Goal: Information Seeking & Learning: Learn about a topic

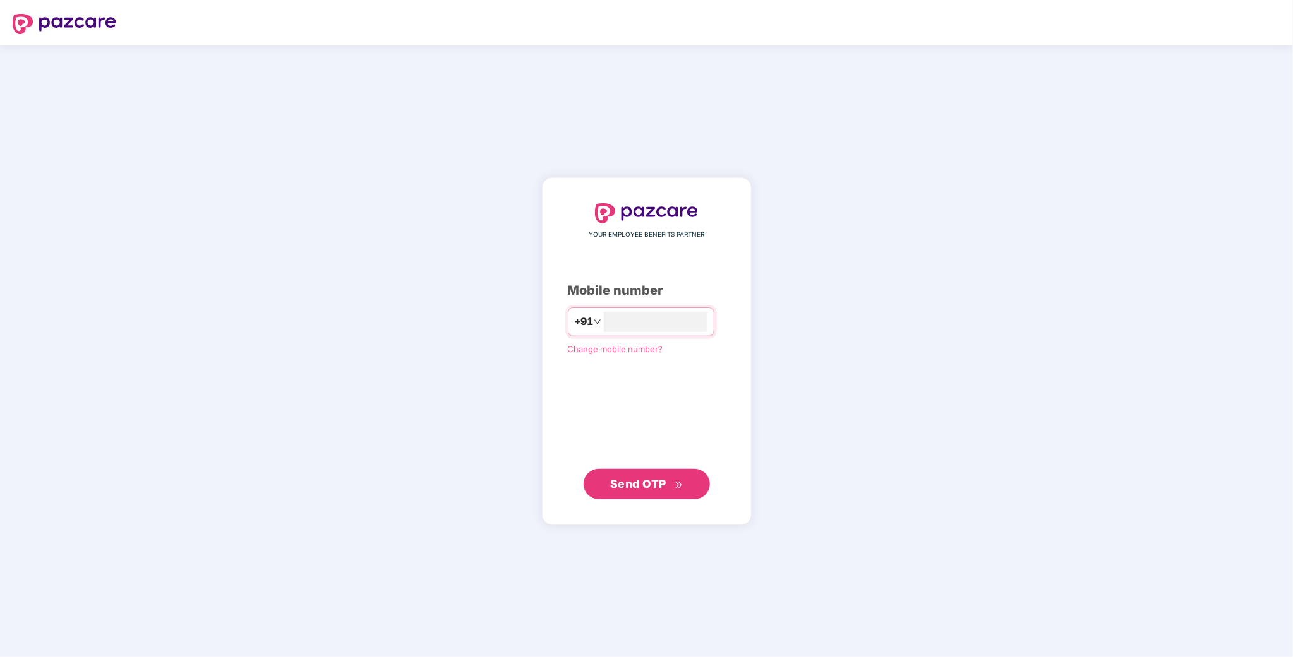
type input "**********"
click at [669, 474] on button "Send OTP" at bounding box center [646, 484] width 126 height 30
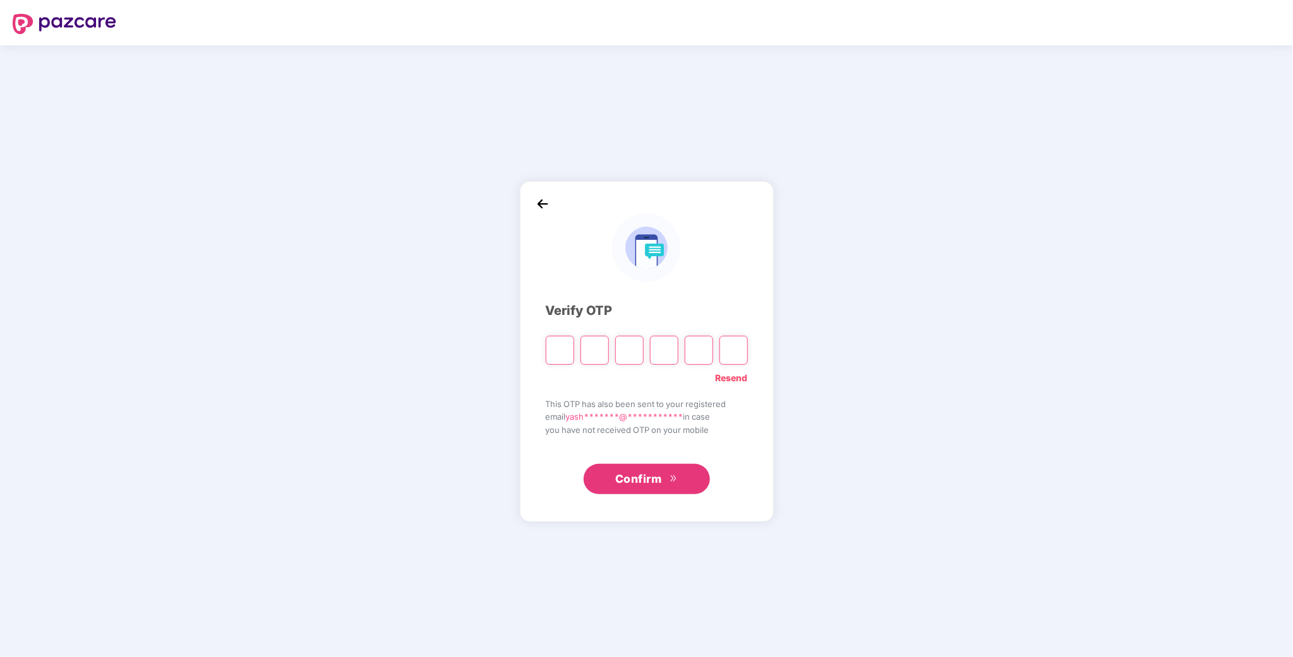
type input "*"
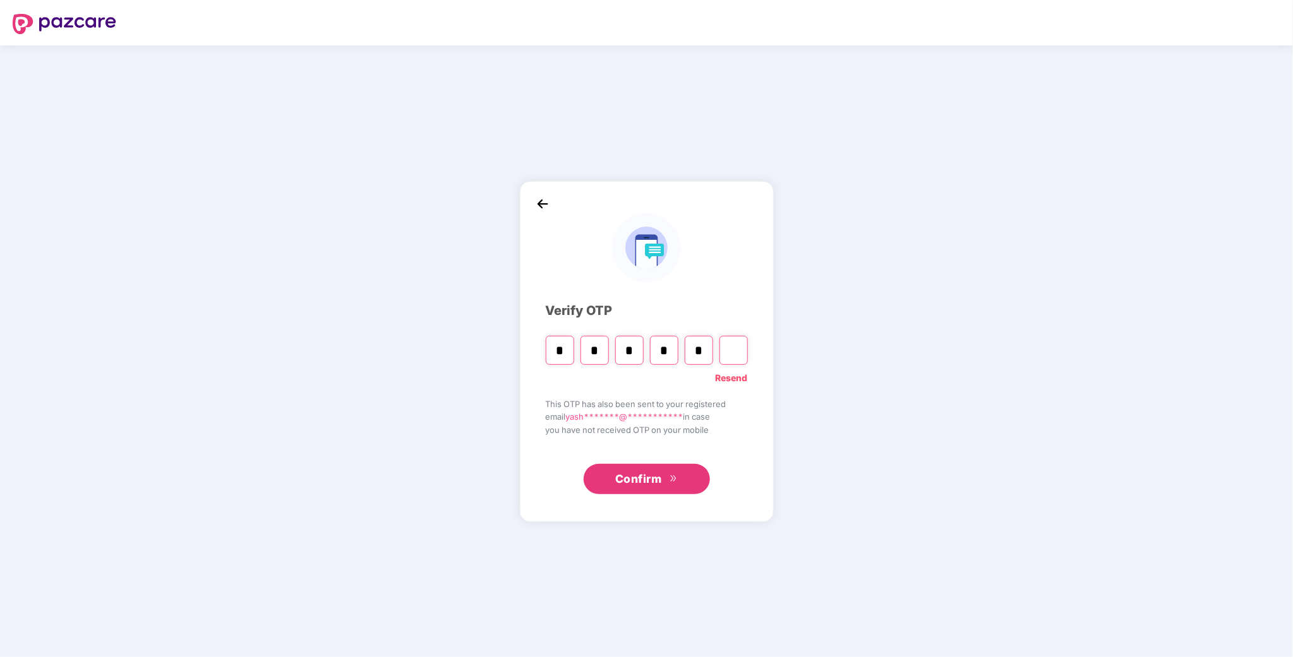
type input "*"
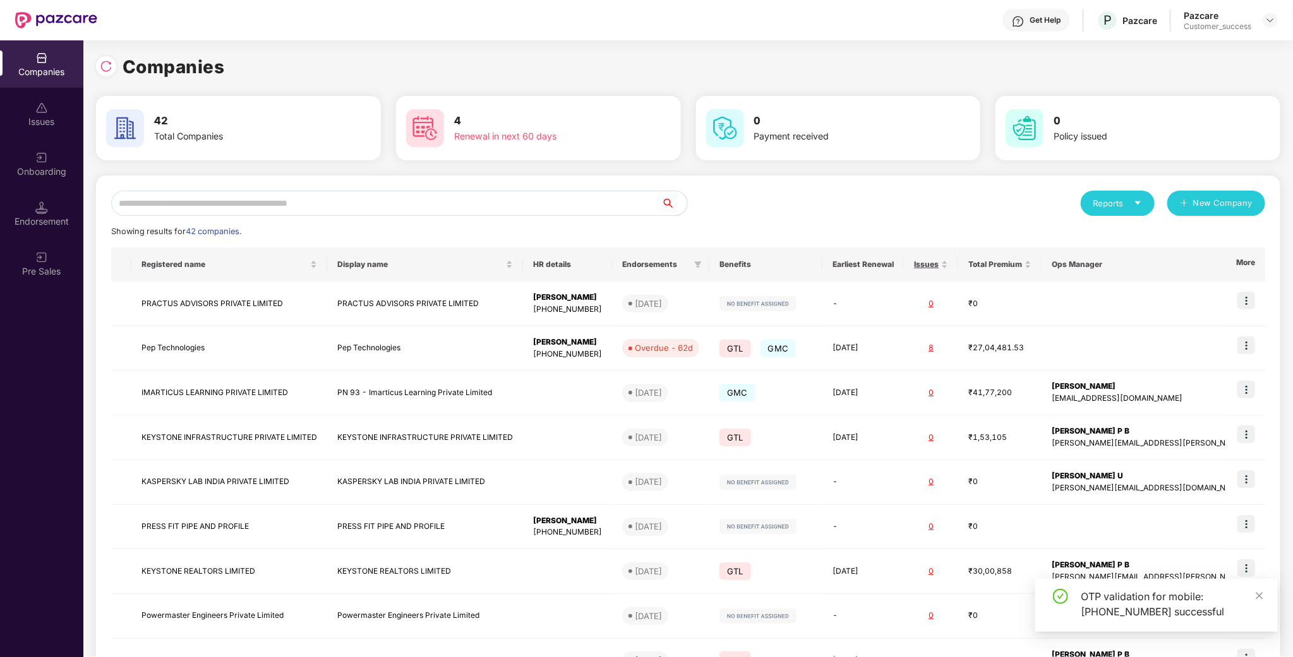
click at [234, 210] on input "text" at bounding box center [386, 203] width 551 height 25
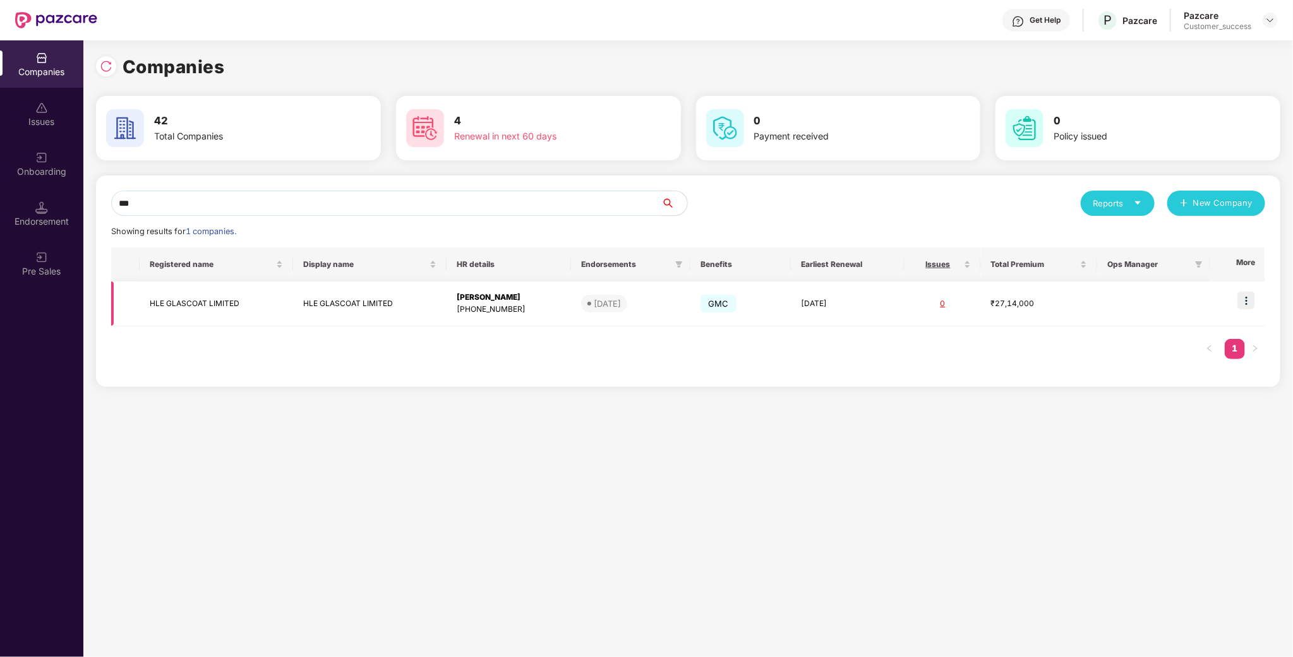
type input "***"
click at [199, 305] on td "HLE GLASCOAT LIMITED" at bounding box center [216, 304] width 153 height 45
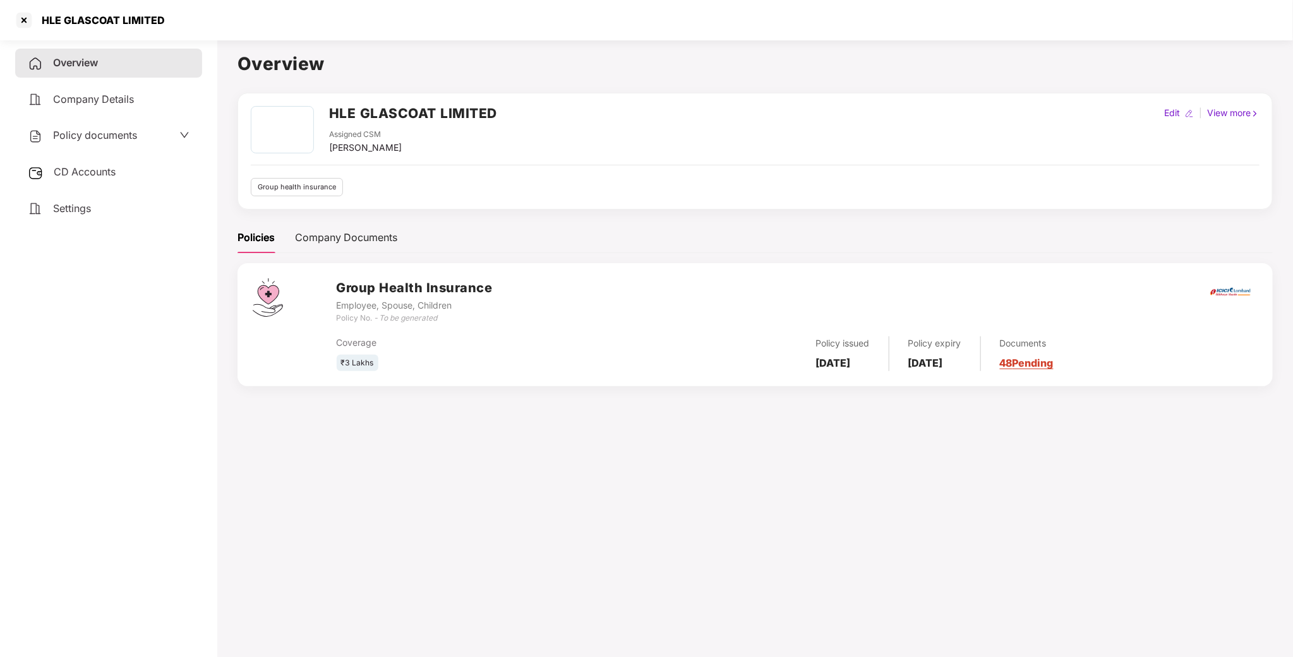
click at [101, 121] on div "Policy documents" at bounding box center [108, 135] width 187 height 29
click at [93, 135] on span "Policy documents" at bounding box center [95, 135] width 84 height 13
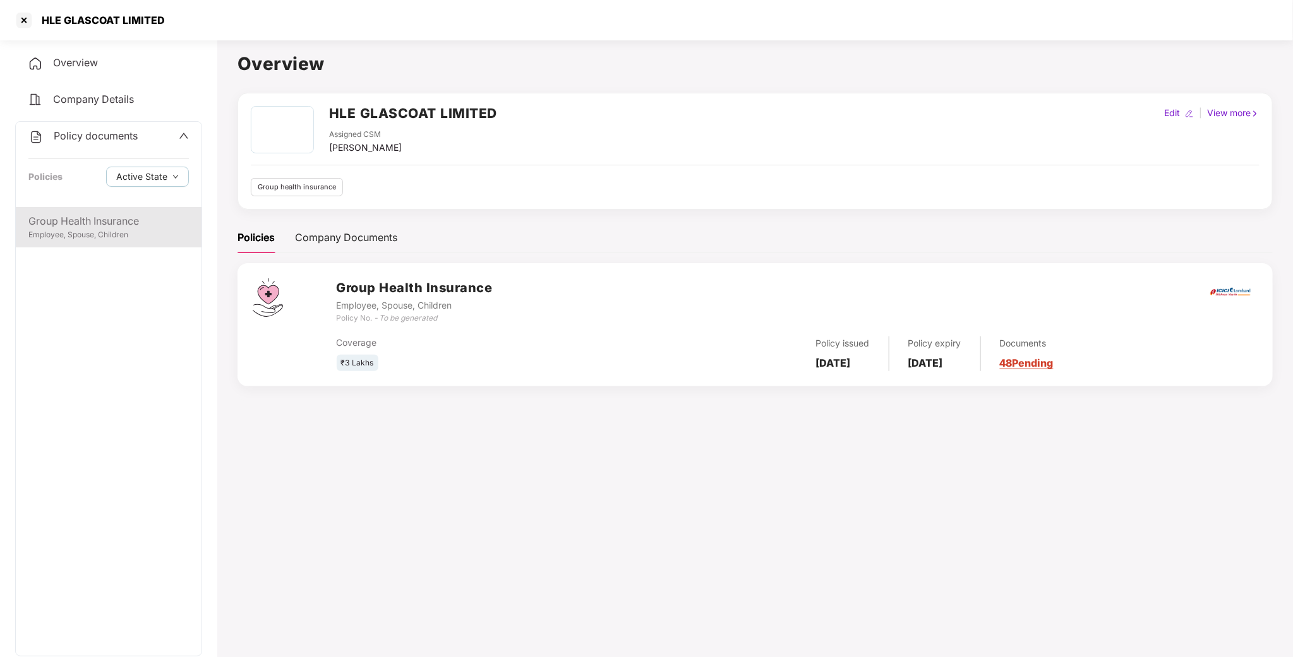
click at [86, 214] on div "Group Health Insurance" at bounding box center [108, 221] width 160 height 16
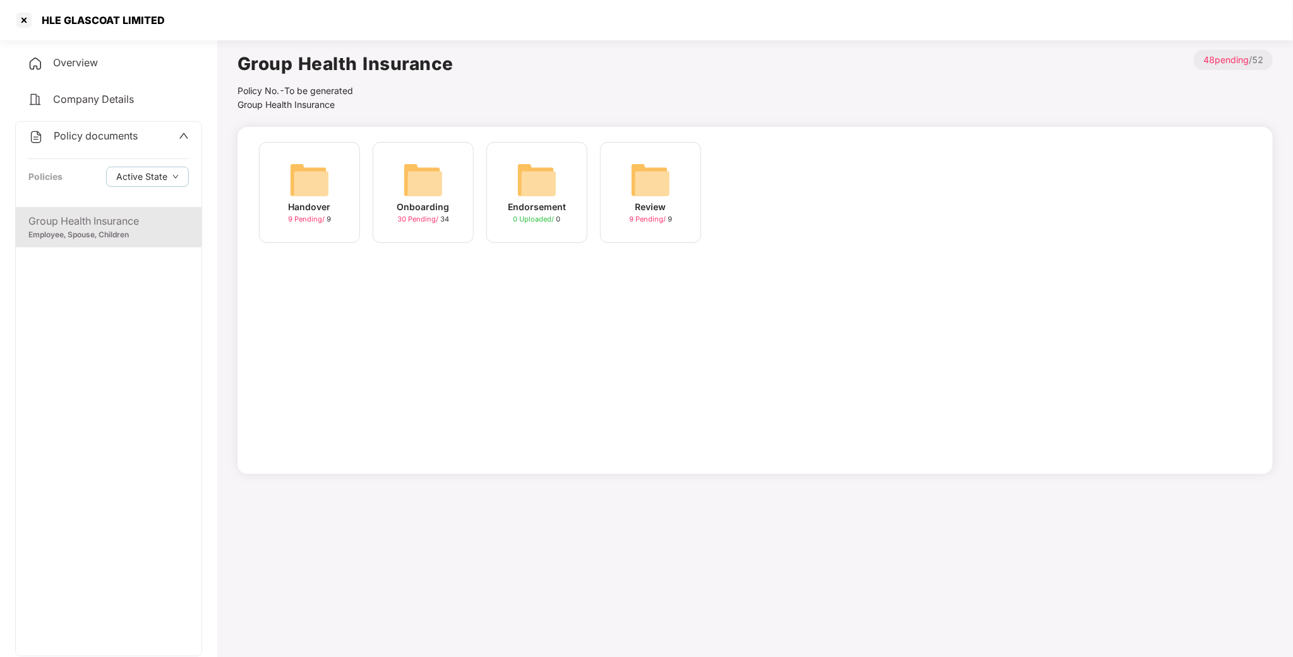
click at [453, 178] on div "Onboarding 30 Pending / 34" at bounding box center [423, 192] width 101 height 101
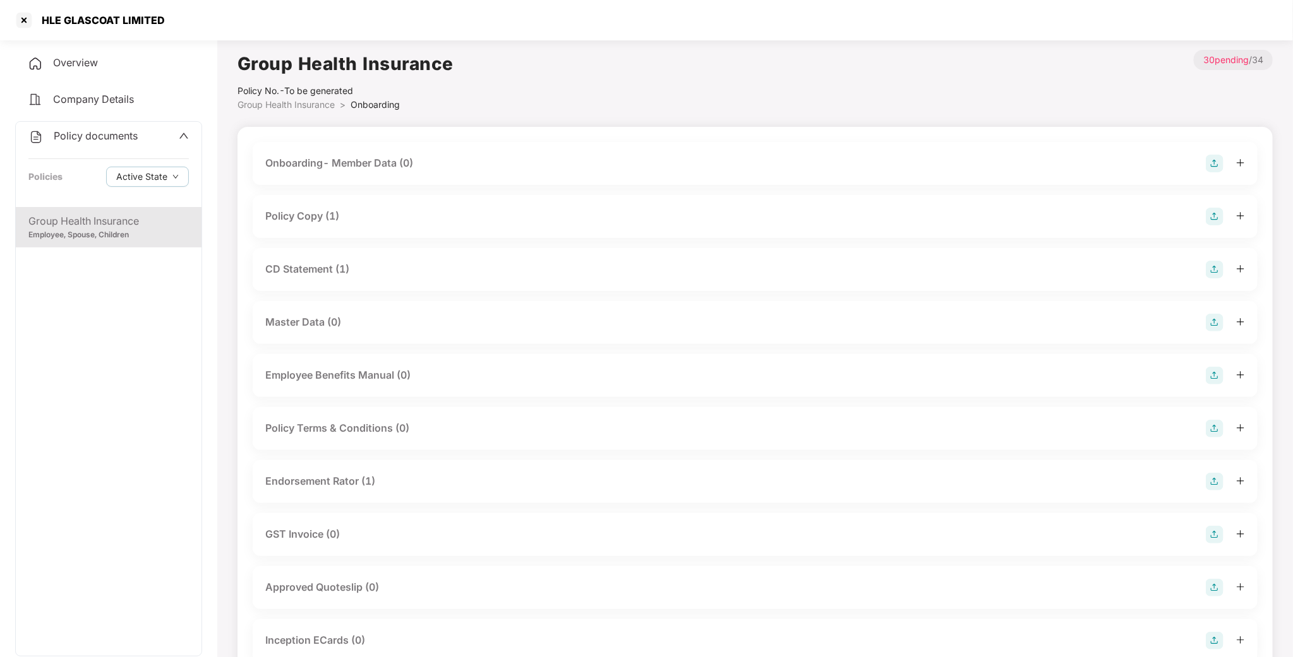
click at [309, 206] on div "Policy Copy (1)" at bounding box center [755, 216] width 1005 height 43
click at [313, 218] on div "Policy Copy (1)" at bounding box center [302, 216] width 74 height 16
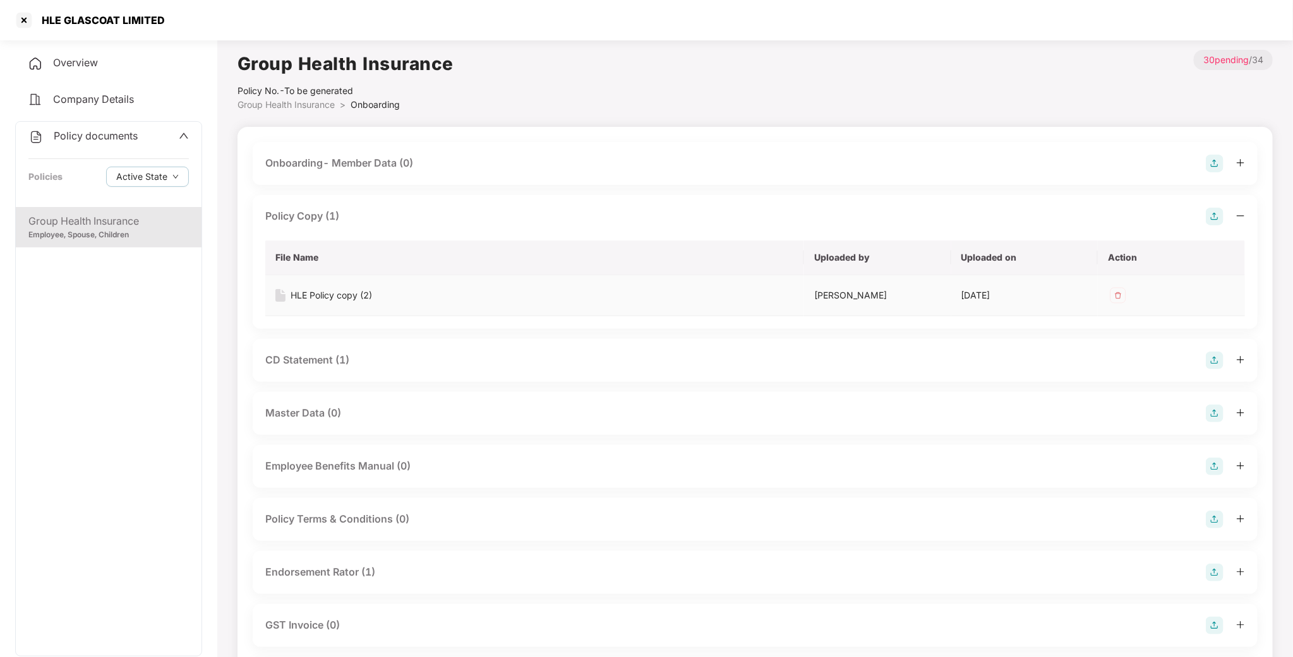
click at [515, 292] on div "HLE Policy copy (2)" at bounding box center [534, 296] width 518 height 14
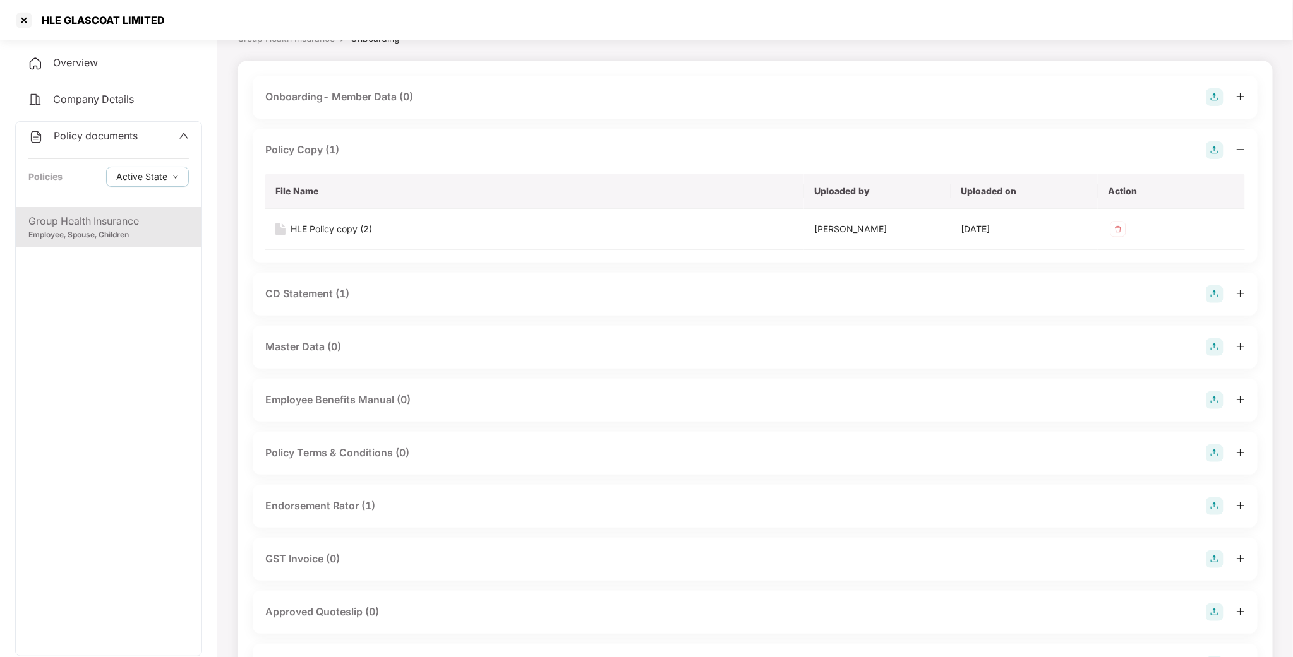
scroll to position [95, 0]
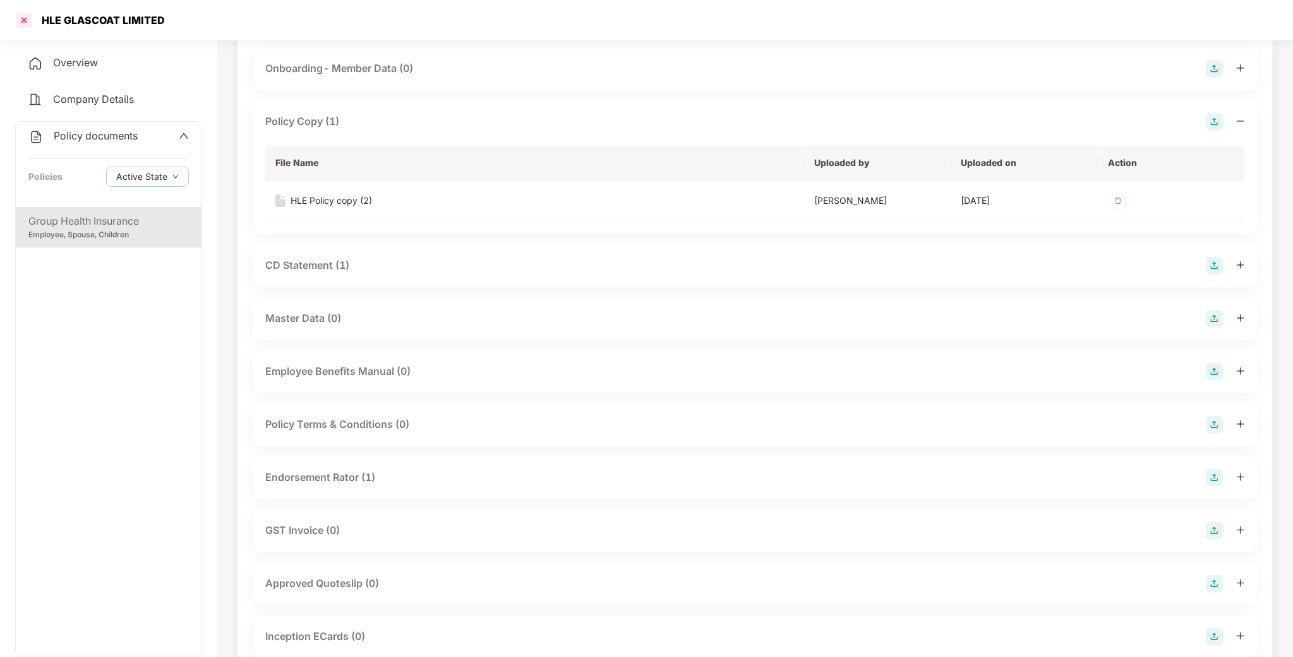
click at [14, 17] on div at bounding box center [24, 20] width 20 height 20
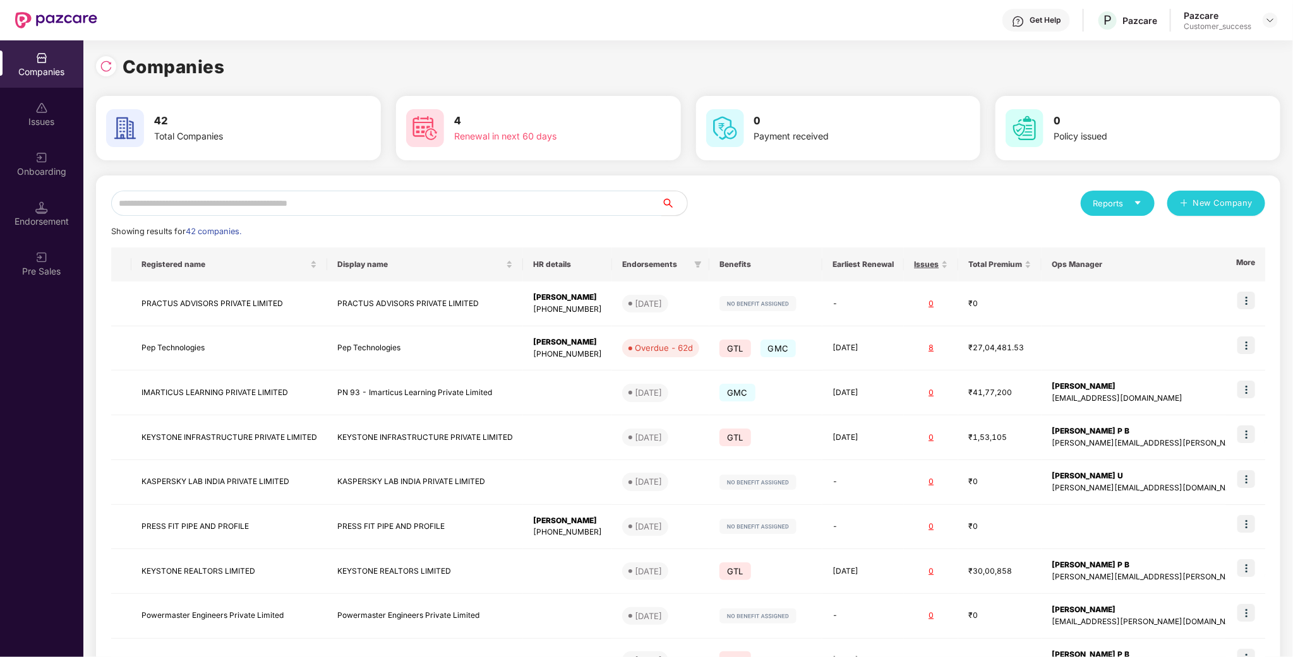
scroll to position [0, 0]
click at [214, 197] on input "text" at bounding box center [386, 203] width 551 height 25
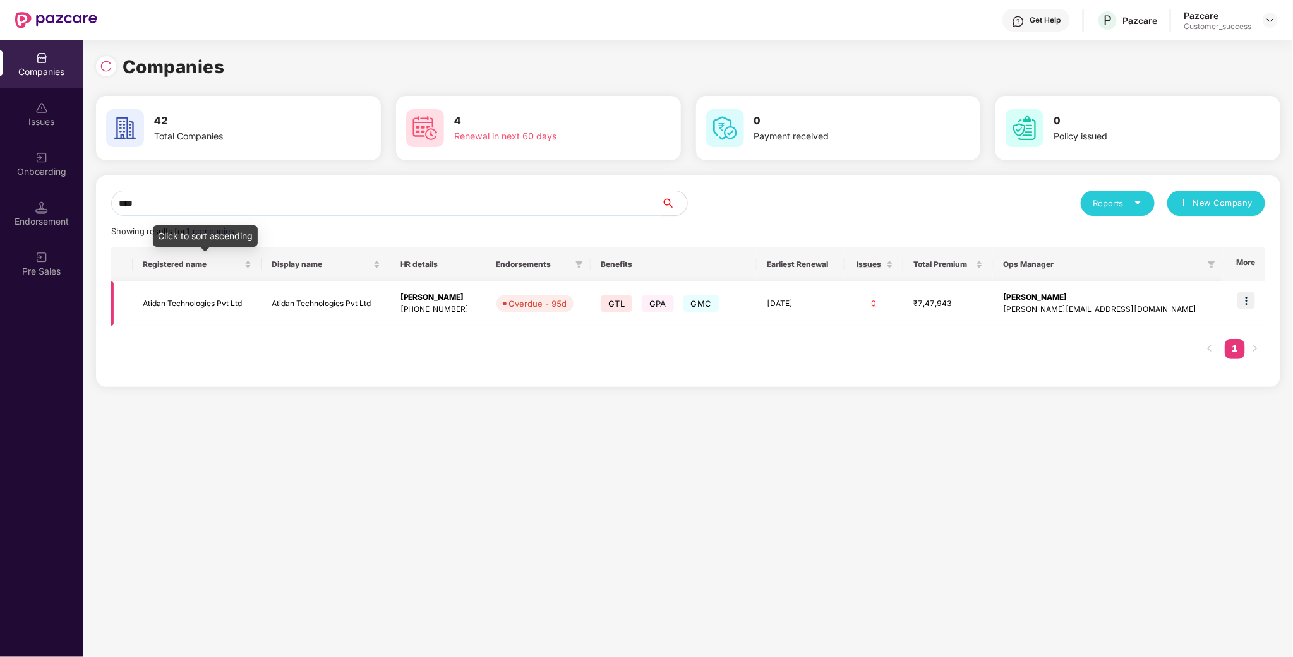
type input "****"
click at [199, 308] on td "Atidan Technologies Pvt Ltd" at bounding box center [197, 304] width 129 height 45
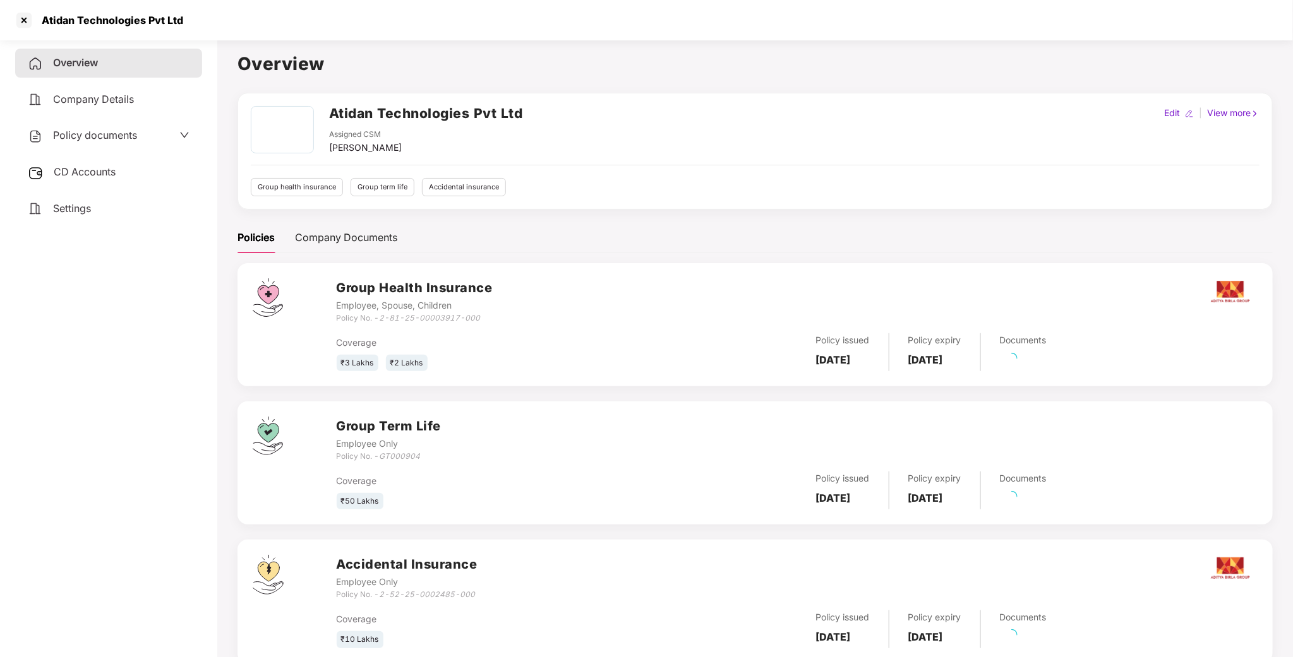
click at [144, 138] on div "Policy documents" at bounding box center [109, 136] width 162 height 16
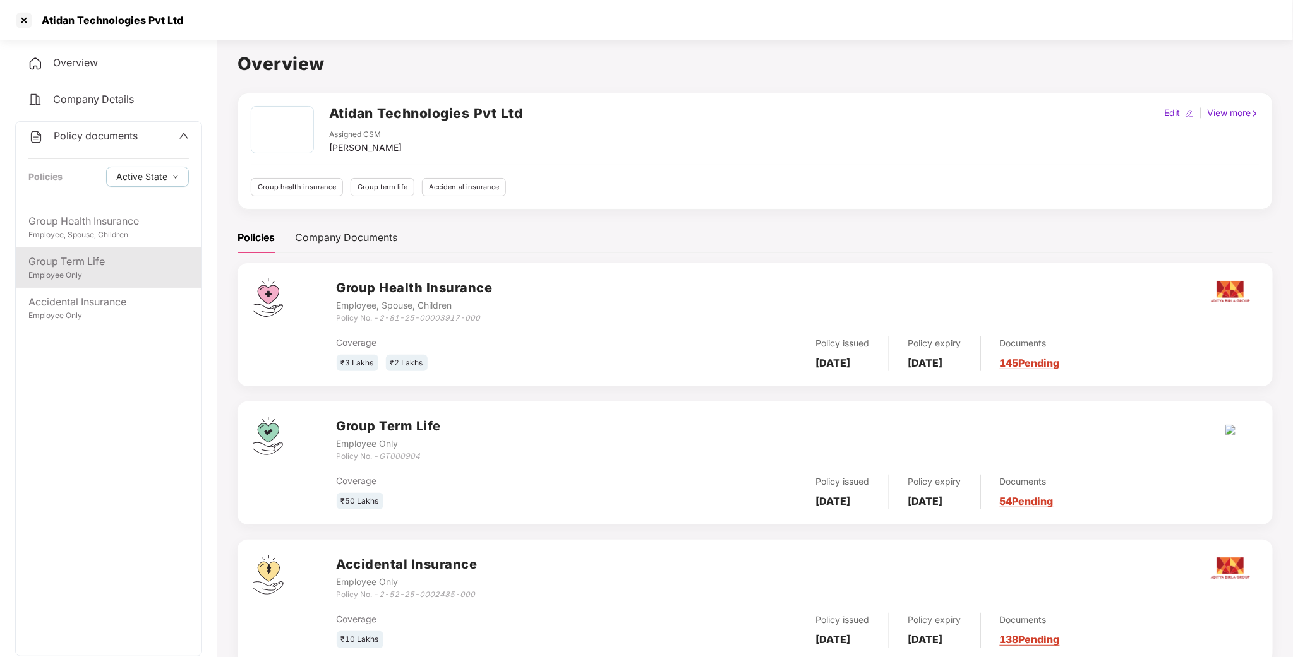
click at [104, 260] on div "Group Term Life" at bounding box center [108, 262] width 160 height 16
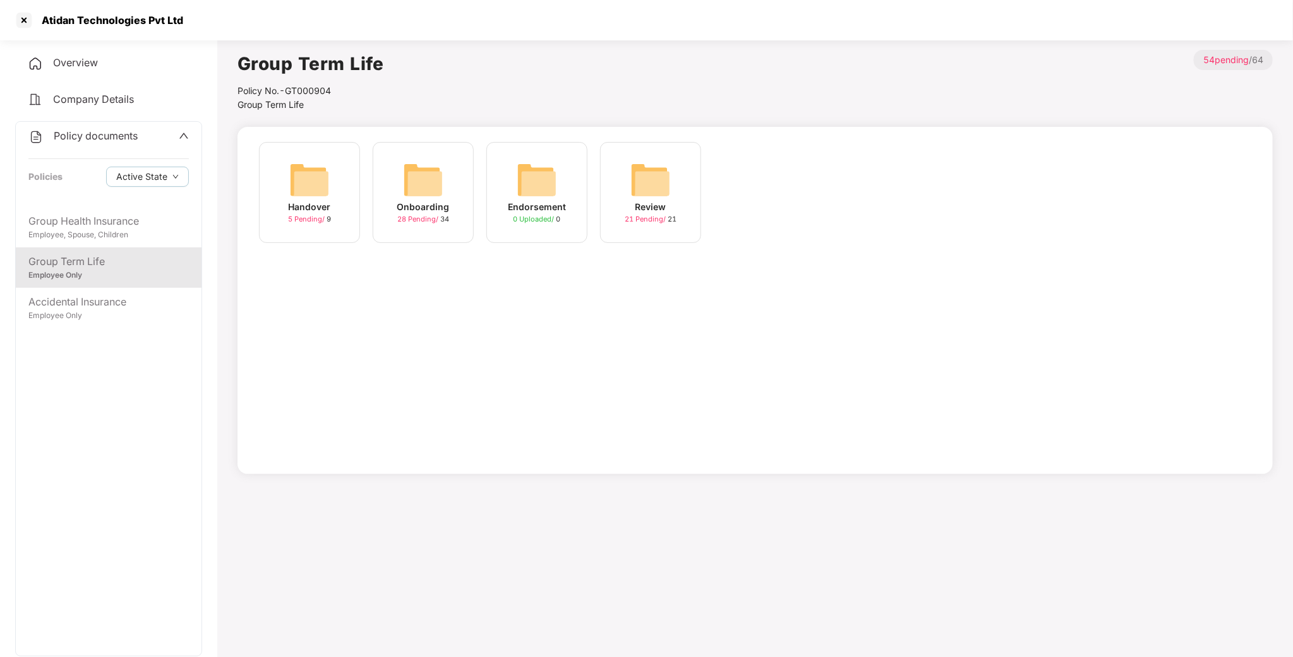
click at [425, 205] on div "Onboarding" at bounding box center [423, 207] width 52 height 14
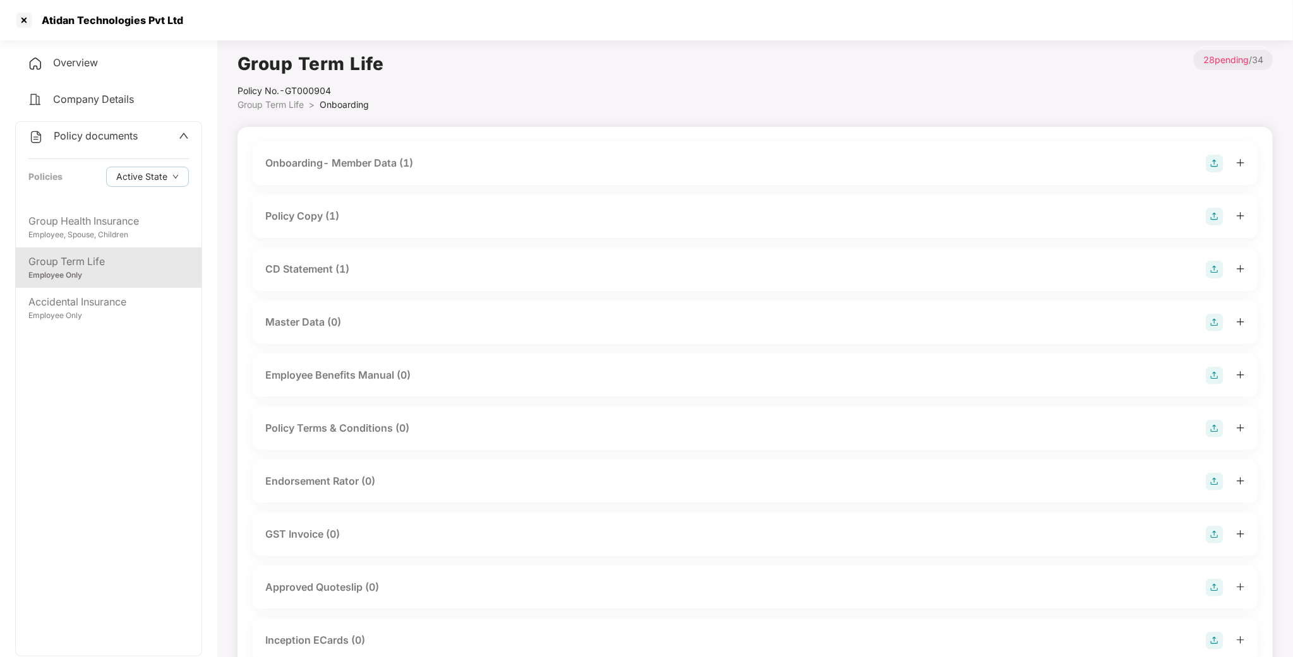
click at [319, 222] on div "Policy Copy (1)" at bounding box center [302, 216] width 74 height 16
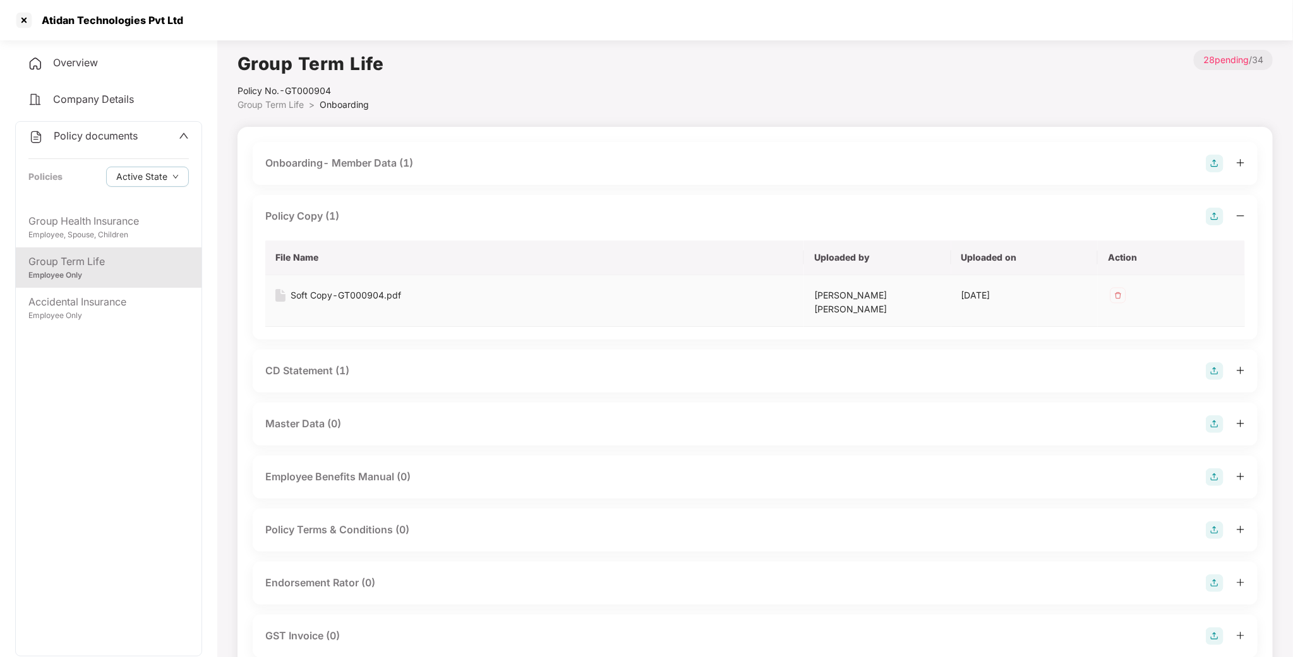
click at [340, 294] on div "Soft Copy-GT000904.pdf" at bounding box center [345, 296] width 111 height 14
click at [23, 18] on div at bounding box center [24, 20] width 20 height 20
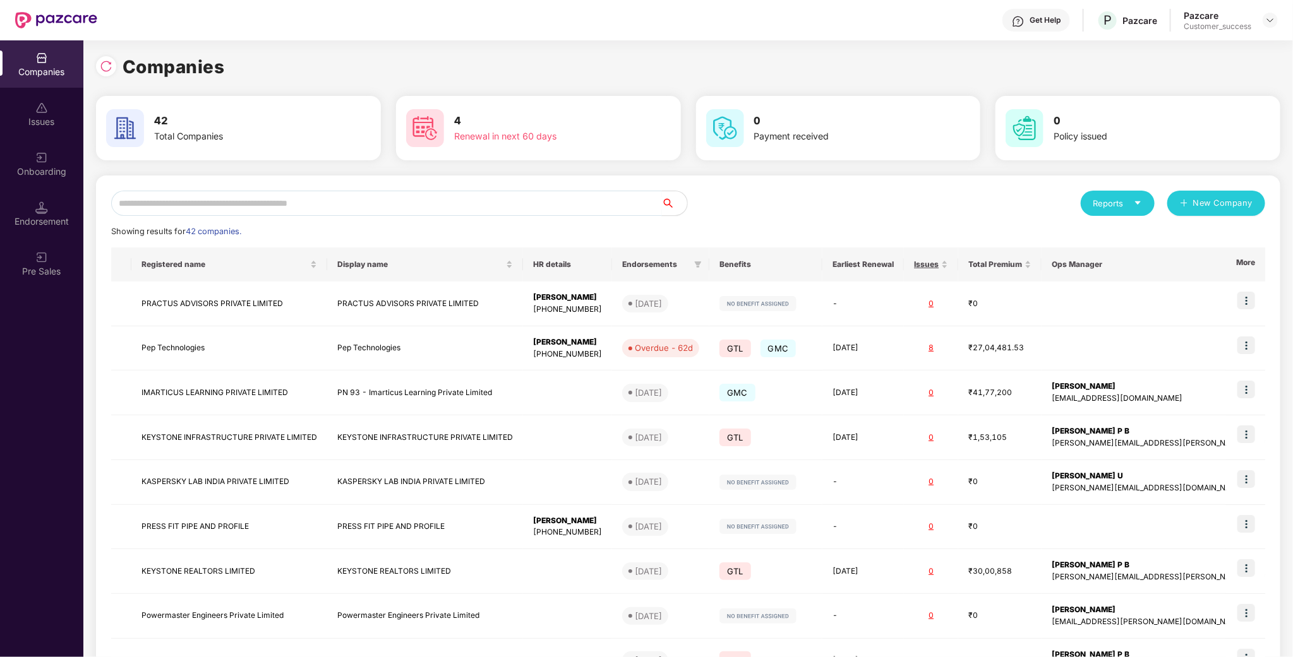
click at [333, 201] on input "text" at bounding box center [386, 203] width 551 height 25
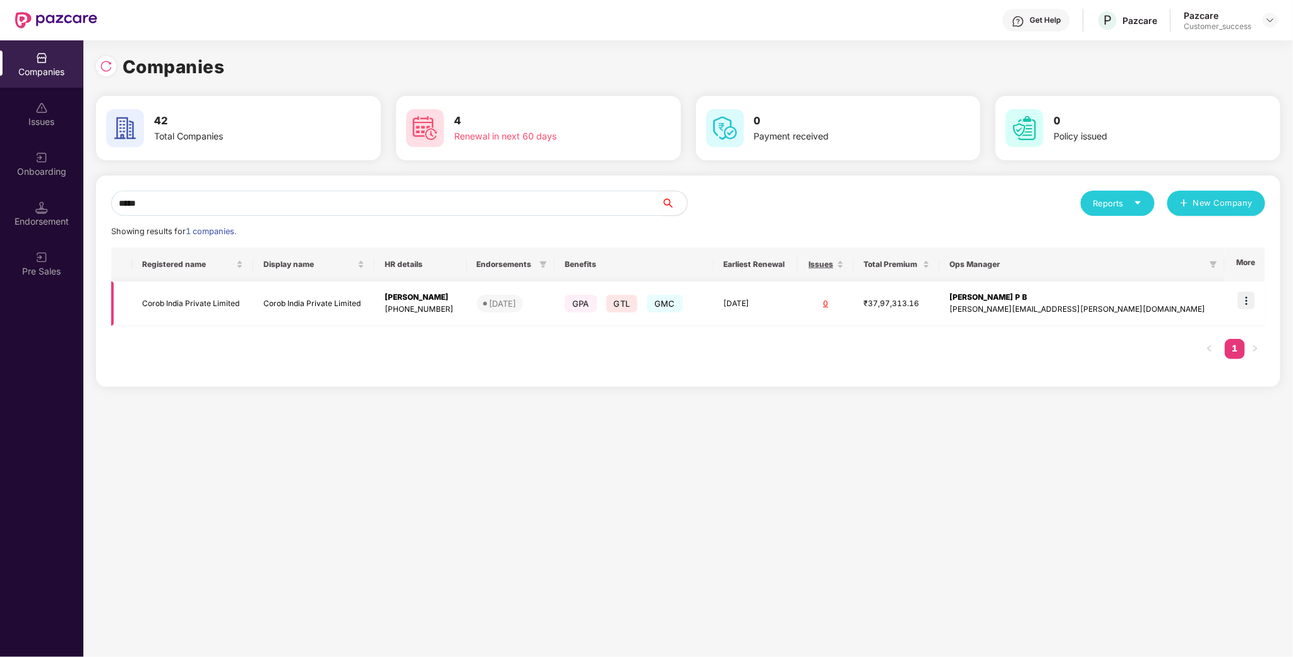
type input "*****"
click at [197, 317] on td "Corob India Private Limited" at bounding box center [192, 304] width 121 height 45
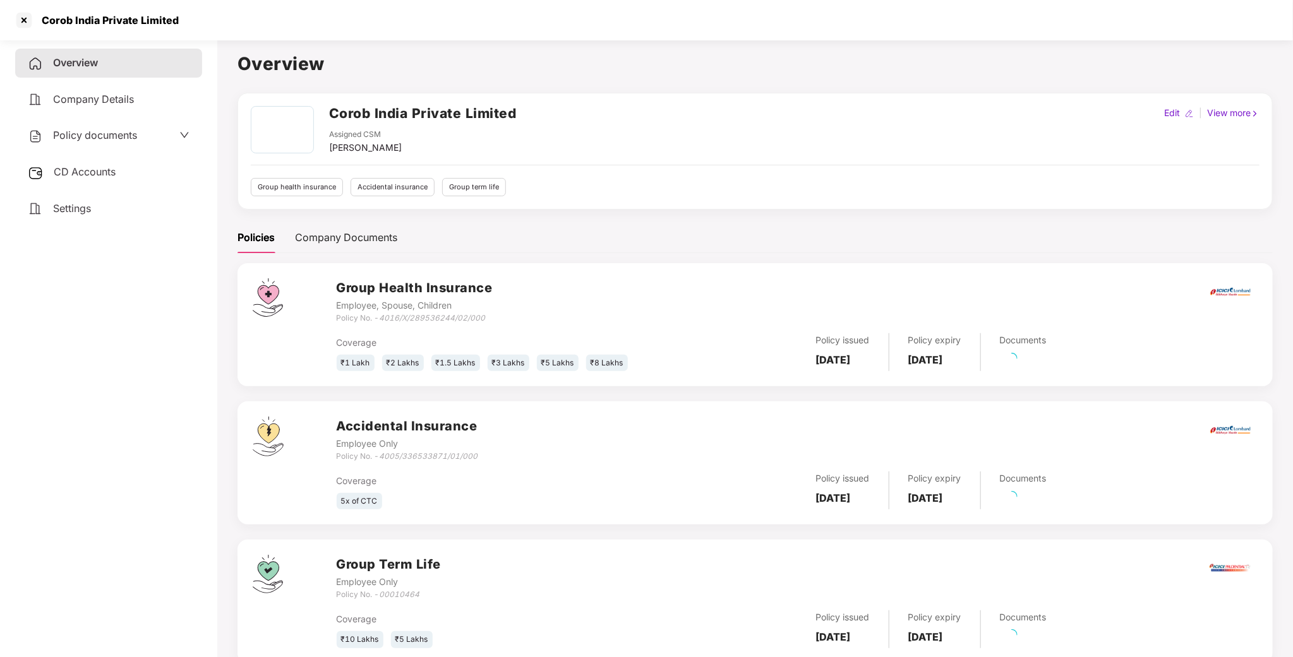
click at [112, 118] on div "Overview Company Details Policy documents CD Accounts Settings" at bounding box center [108, 136] width 187 height 174
click at [108, 129] on span "Policy documents" at bounding box center [95, 135] width 84 height 13
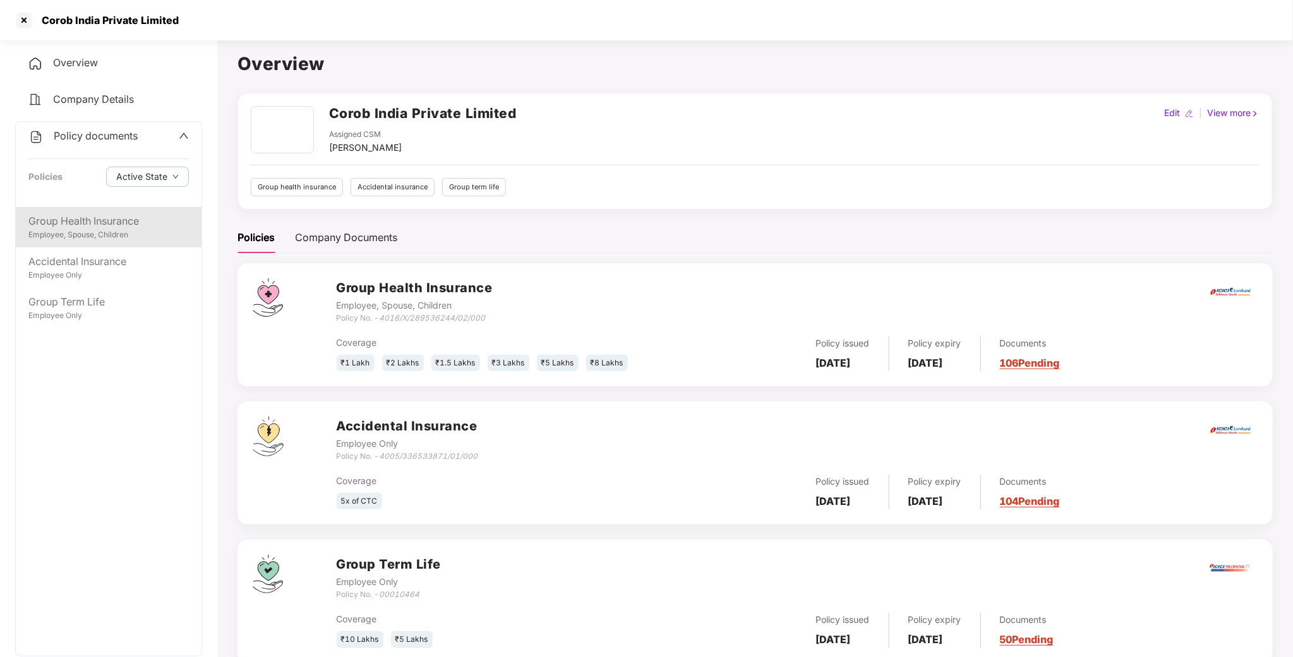
click at [106, 222] on div "Group Health Insurance" at bounding box center [108, 221] width 160 height 16
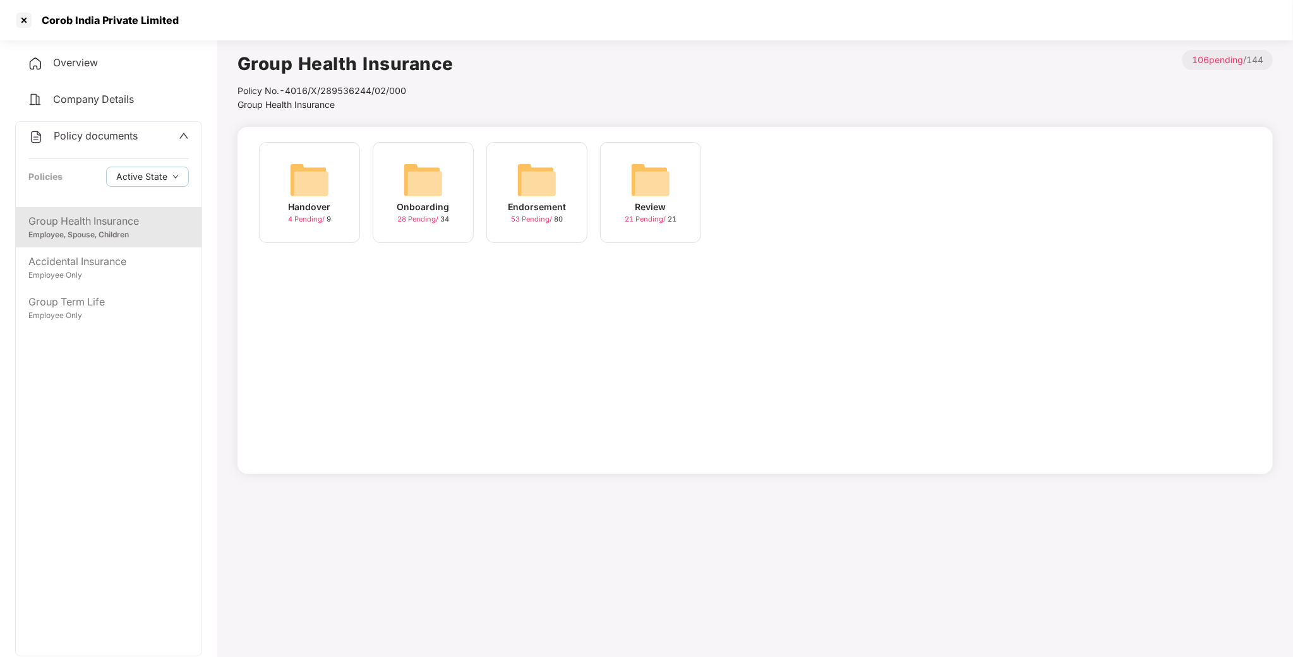
click at [559, 190] on div "Endorsement 53 Pending / 80" at bounding box center [536, 192] width 101 height 101
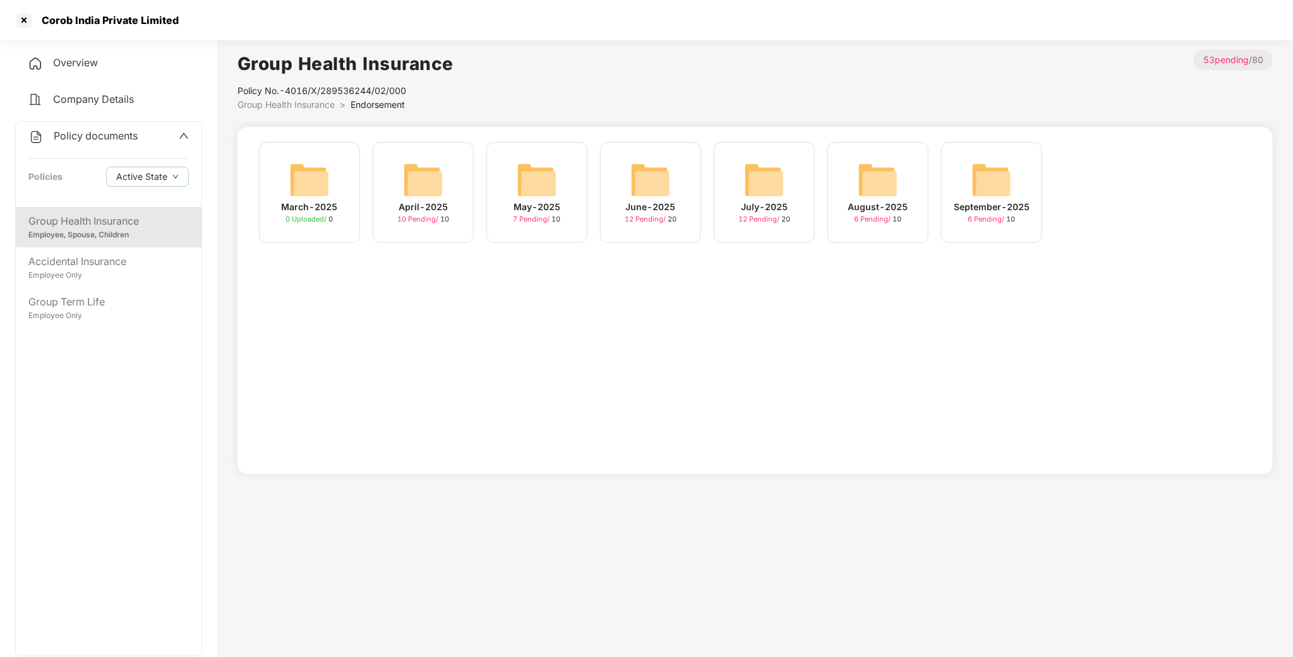
click at [985, 199] on img at bounding box center [991, 180] width 40 height 40
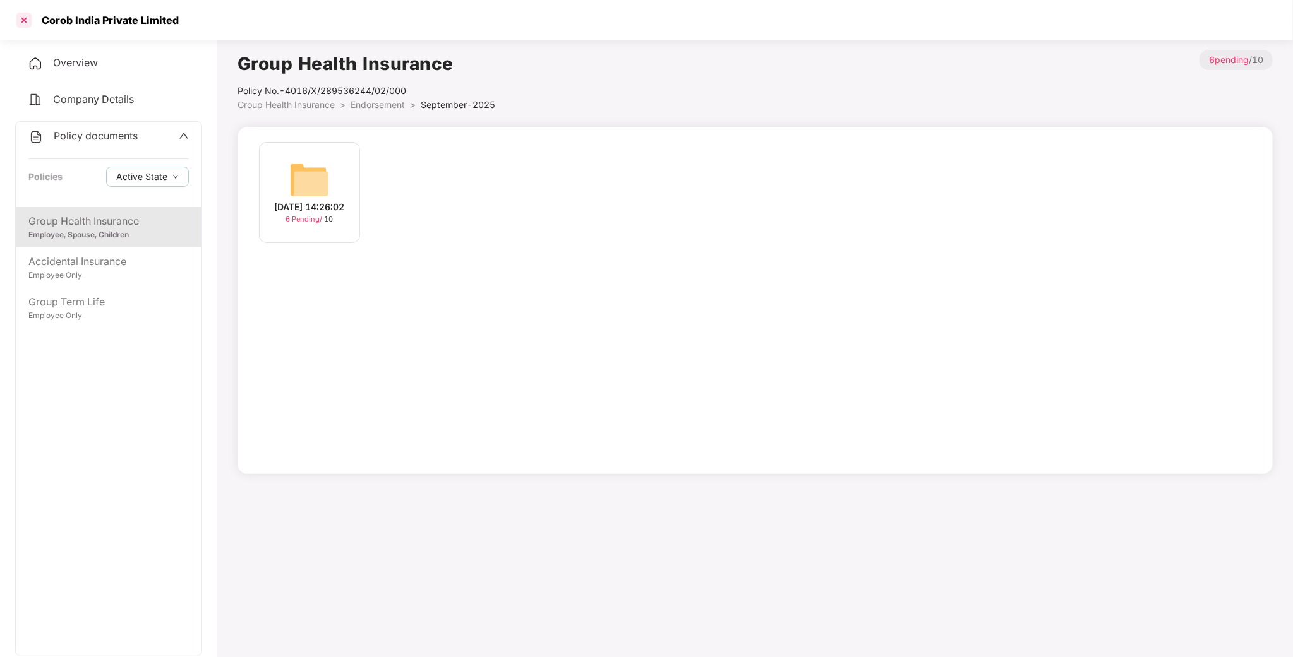
click at [28, 25] on div at bounding box center [24, 20] width 20 height 20
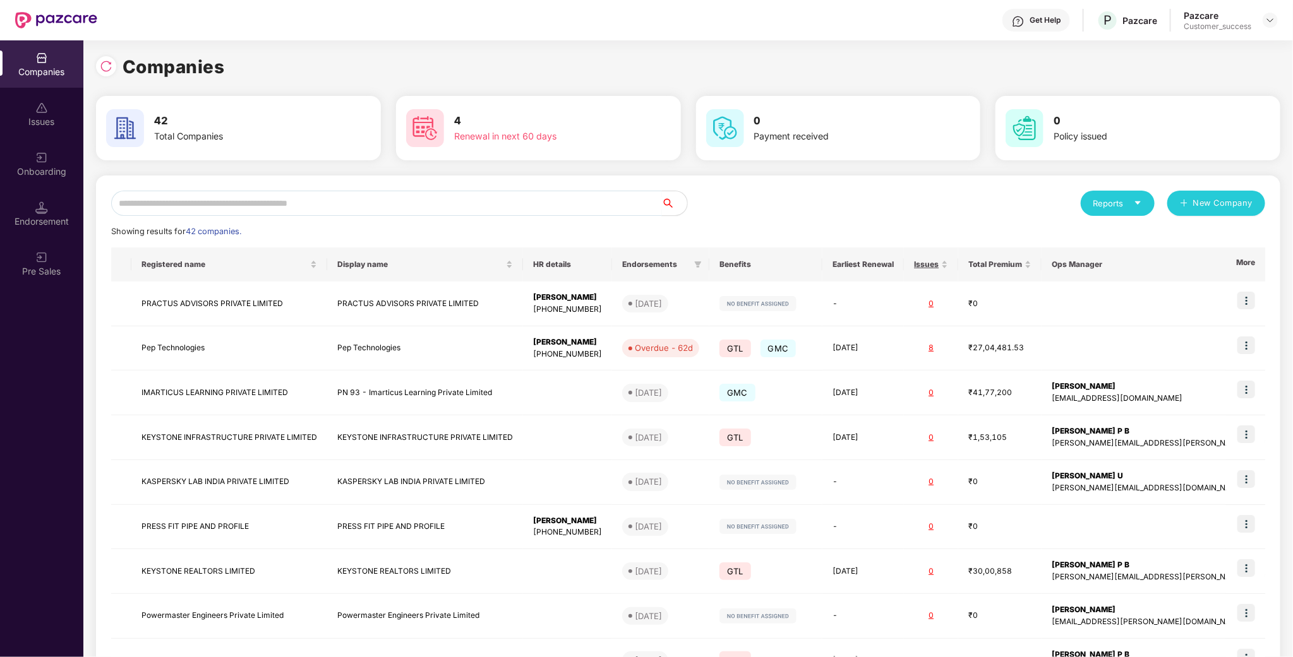
click at [182, 212] on input "text" at bounding box center [386, 203] width 551 height 25
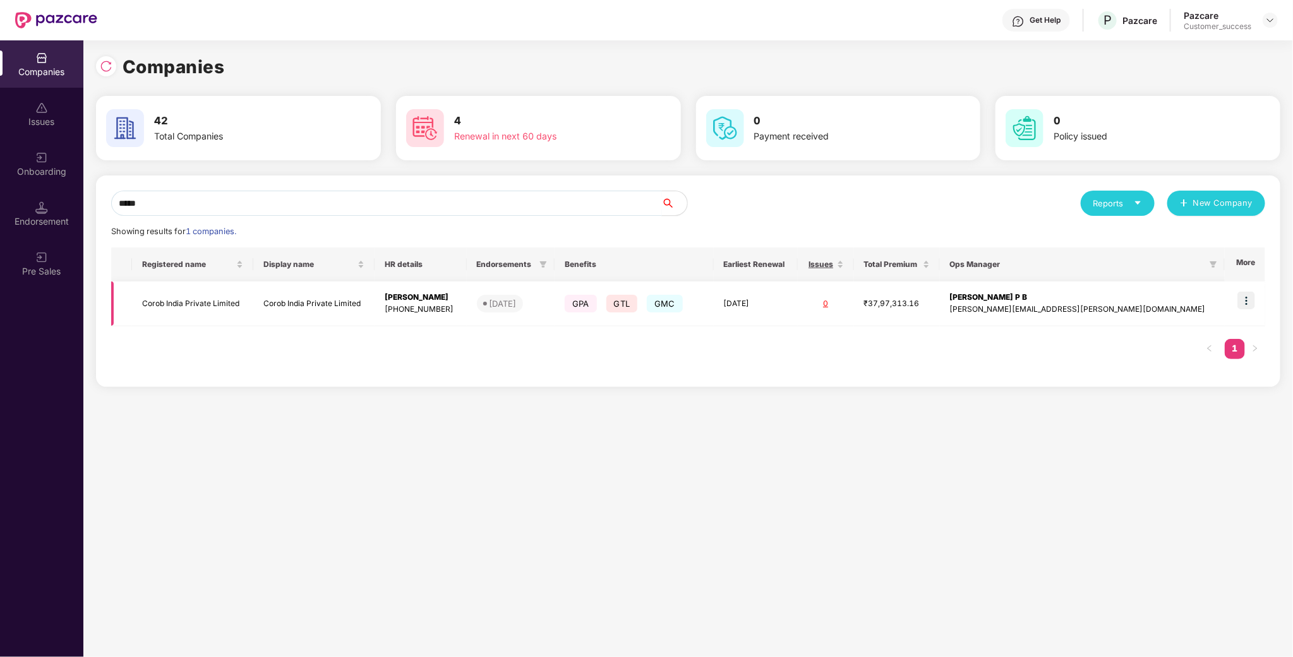
type input "*****"
click at [370, 313] on td "Corob India Private Limited" at bounding box center [313, 304] width 121 height 45
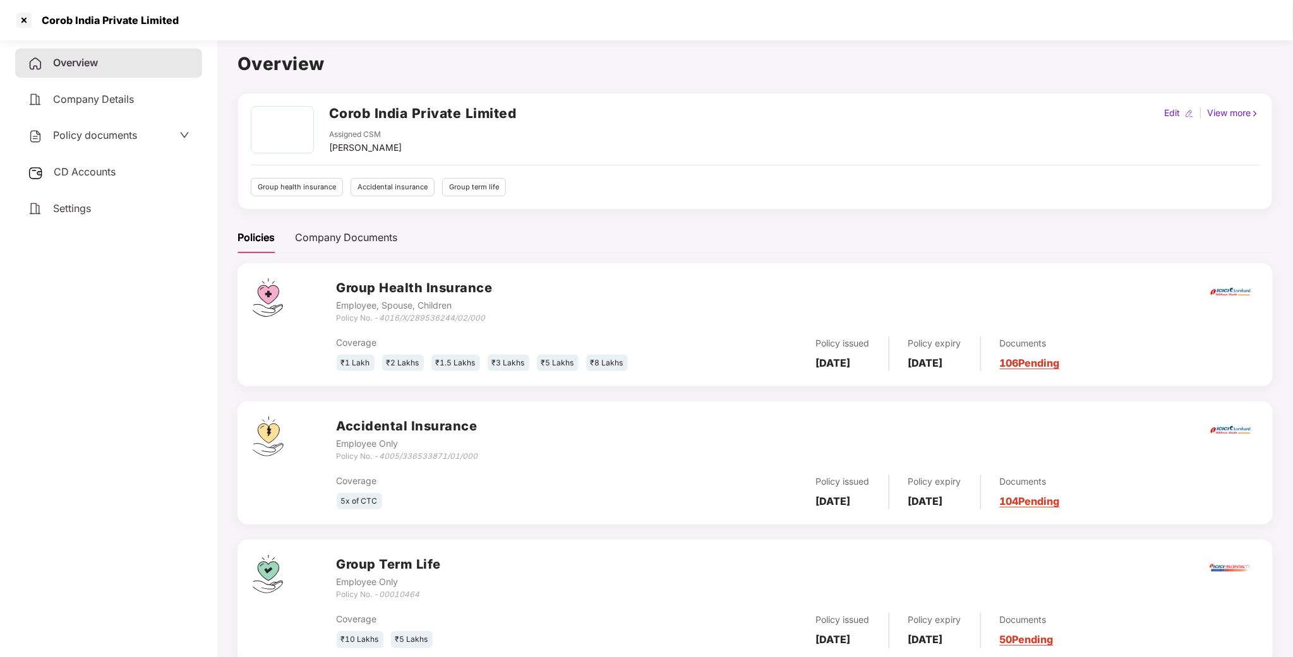
click at [59, 128] on div "Policy documents" at bounding box center [82, 136] width 109 height 16
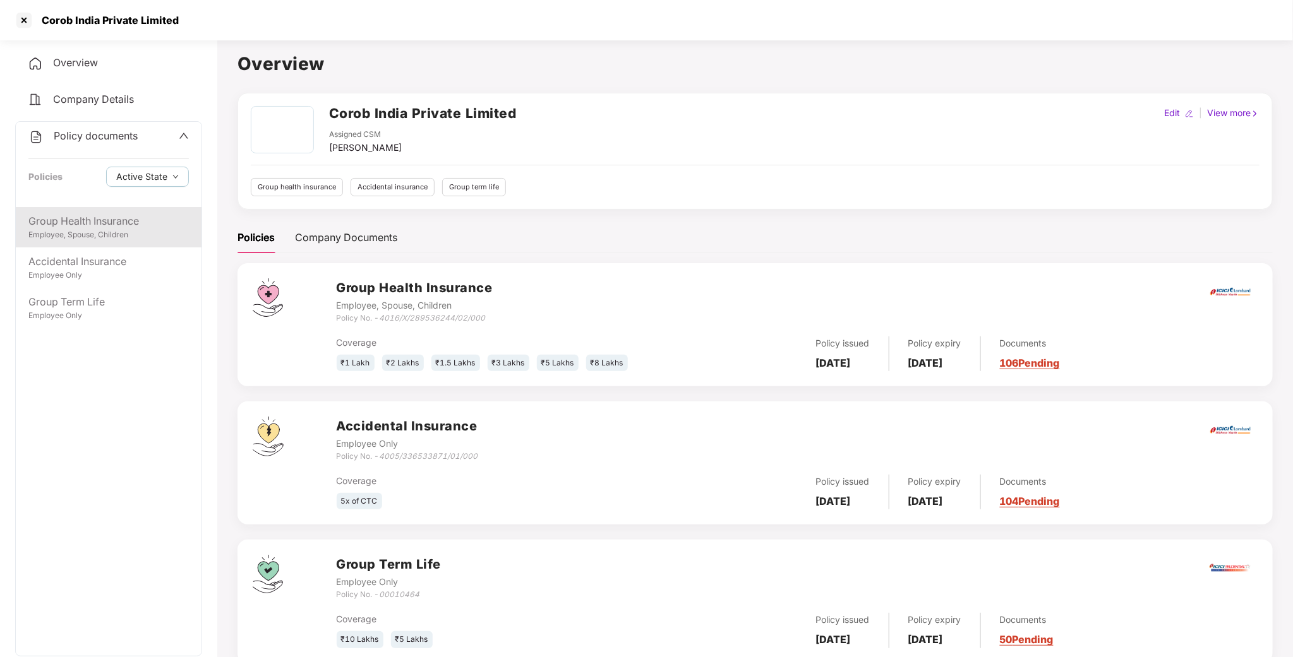
click at [103, 230] on div "Employee, Spouse, Children" at bounding box center [108, 235] width 160 height 12
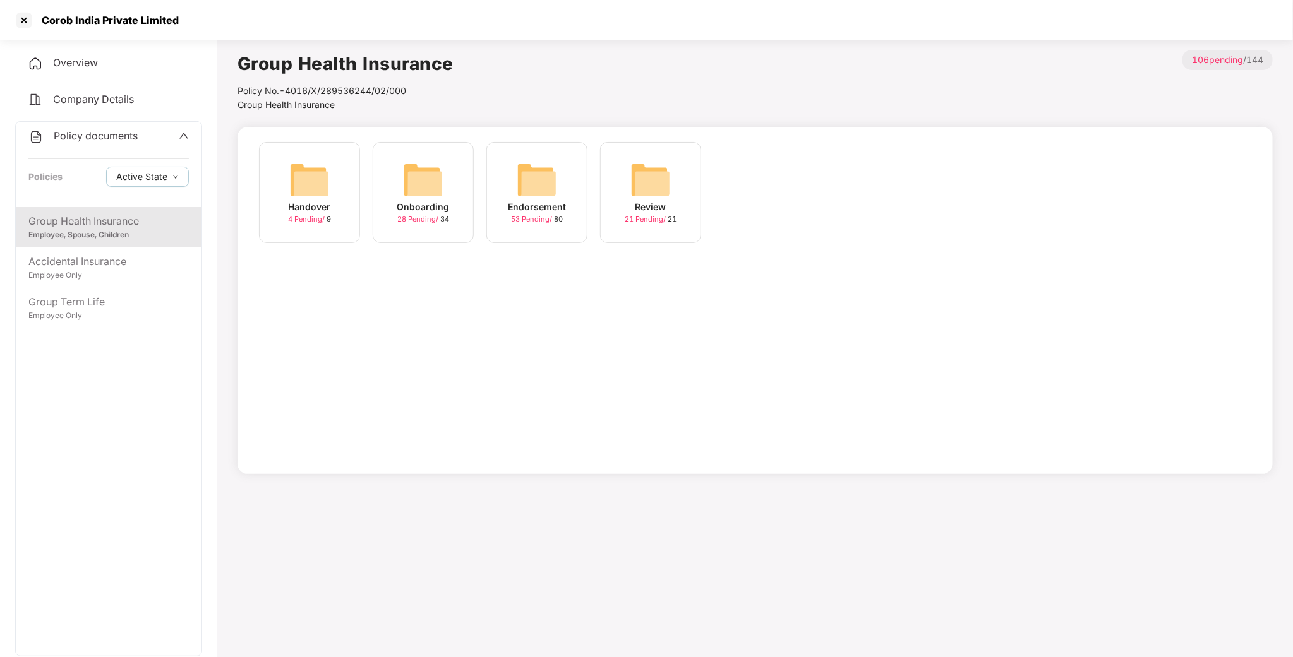
click at [541, 203] on div "Endorsement" at bounding box center [537, 207] width 58 height 14
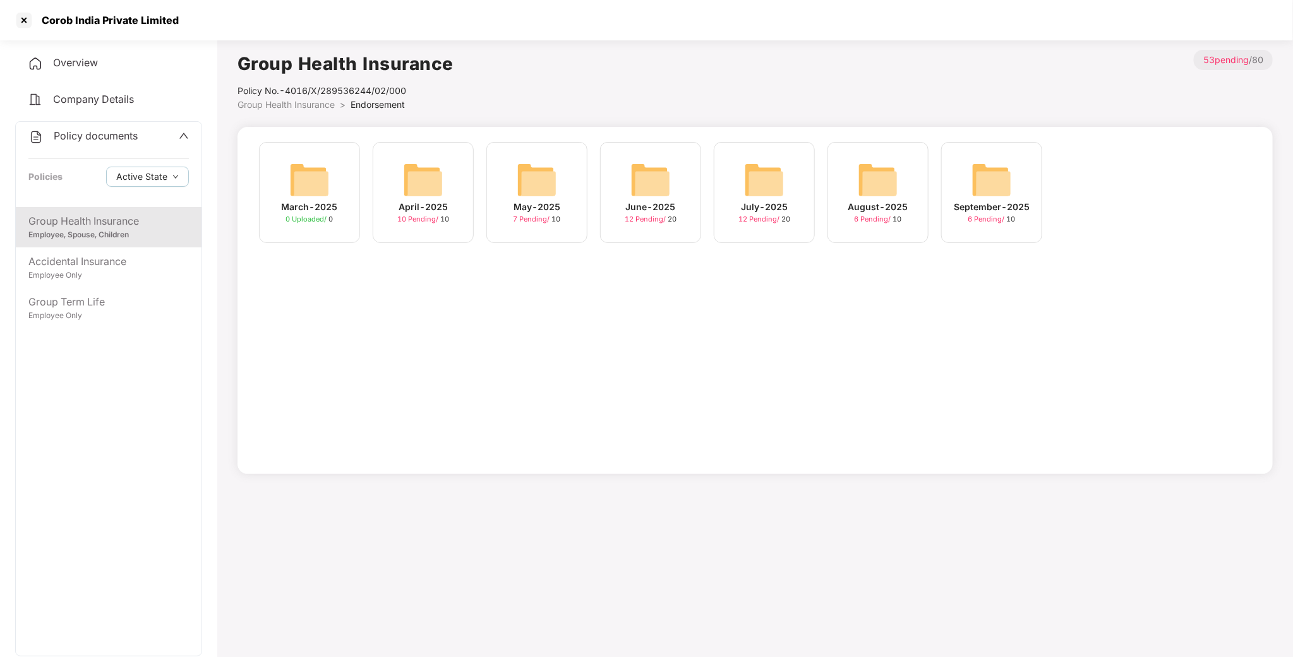
click at [991, 200] on div "September-2025" at bounding box center [992, 207] width 76 height 14
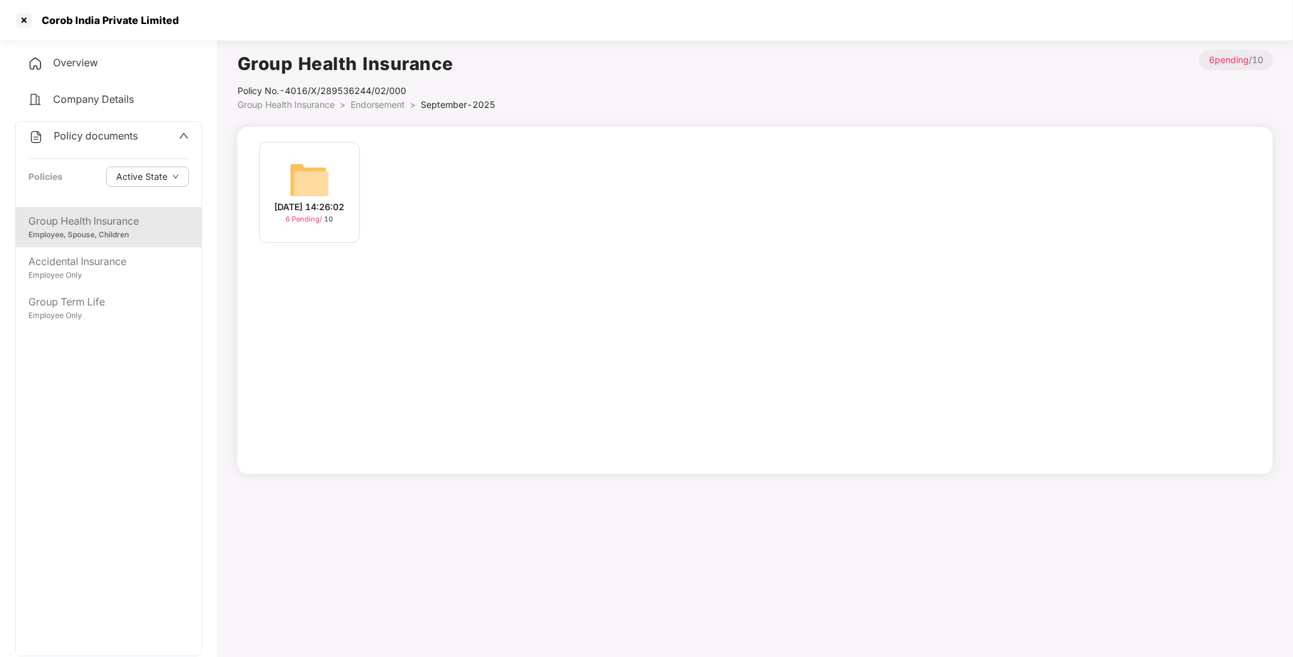
click at [326, 171] on img at bounding box center [309, 180] width 40 height 40
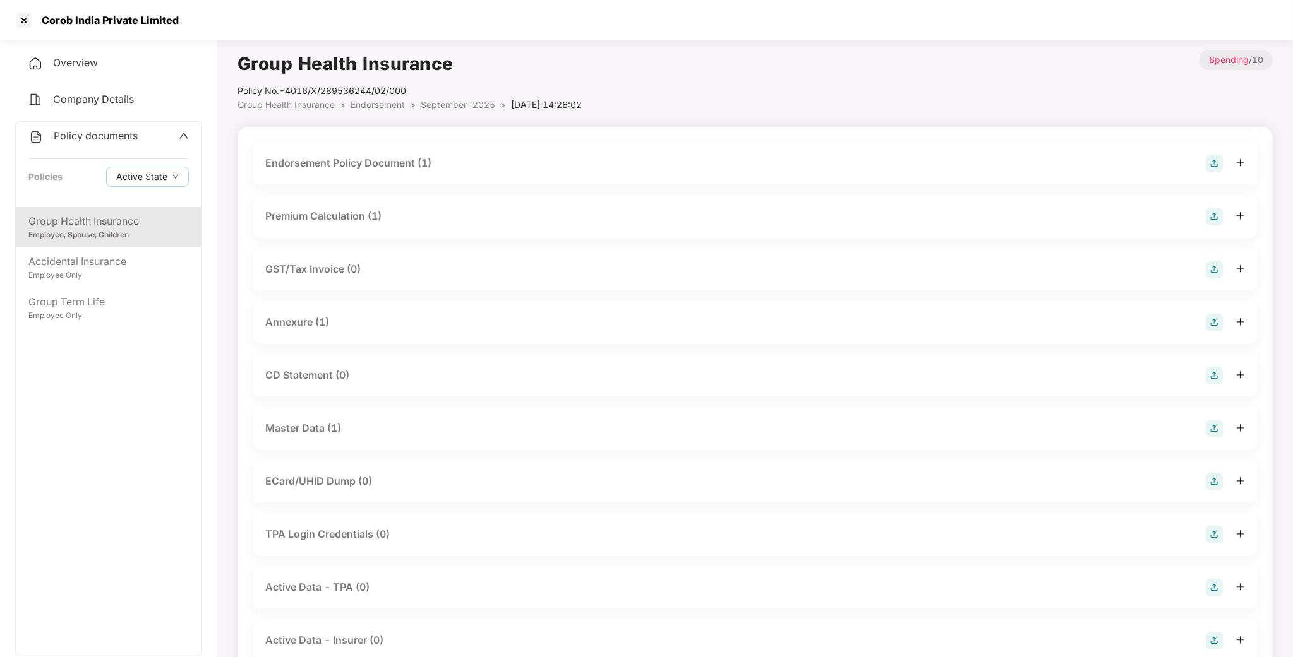
click at [360, 170] on div "Endorsement Policy Document (1)" at bounding box center [348, 163] width 166 height 16
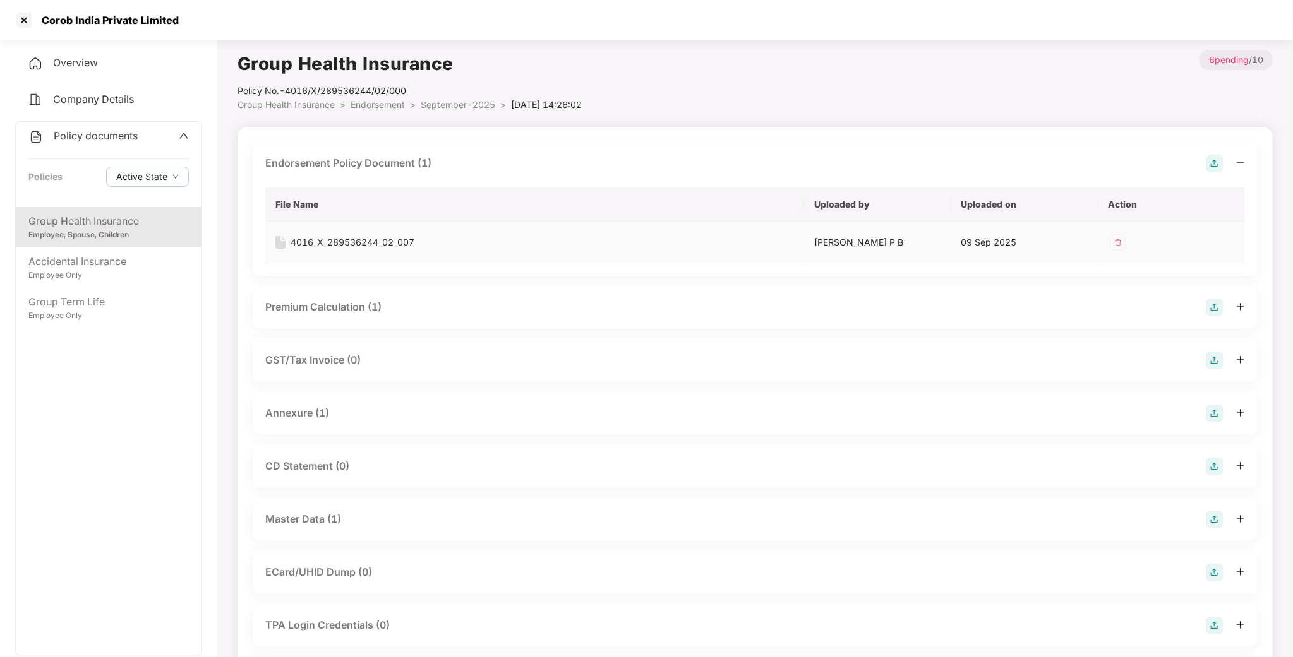
click at [340, 234] on td "4016_X_289536244_02_007" at bounding box center [534, 242] width 539 height 41
click at [342, 241] on div "4016_X_289536244_02_007" at bounding box center [352, 243] width 124 height 14
click at [328, 302] on div "Premium Calculation (1)" at bounding box center [323, 307] width 116 height 16
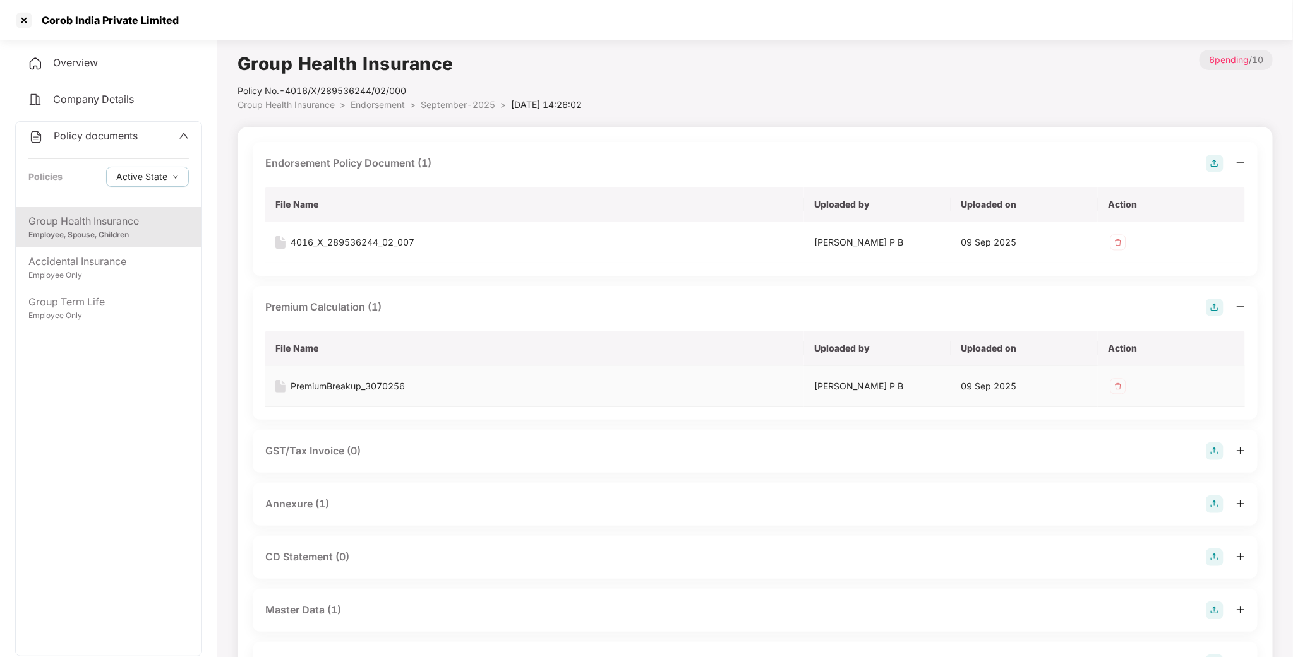
click at [319, 393] on div "PremiumBreakup_3070256" at bounding box center [347, 387] width 114 height 14
click at [82, 270] on div "Employee Only" at bounding box center [108, 276] width 160 height 12
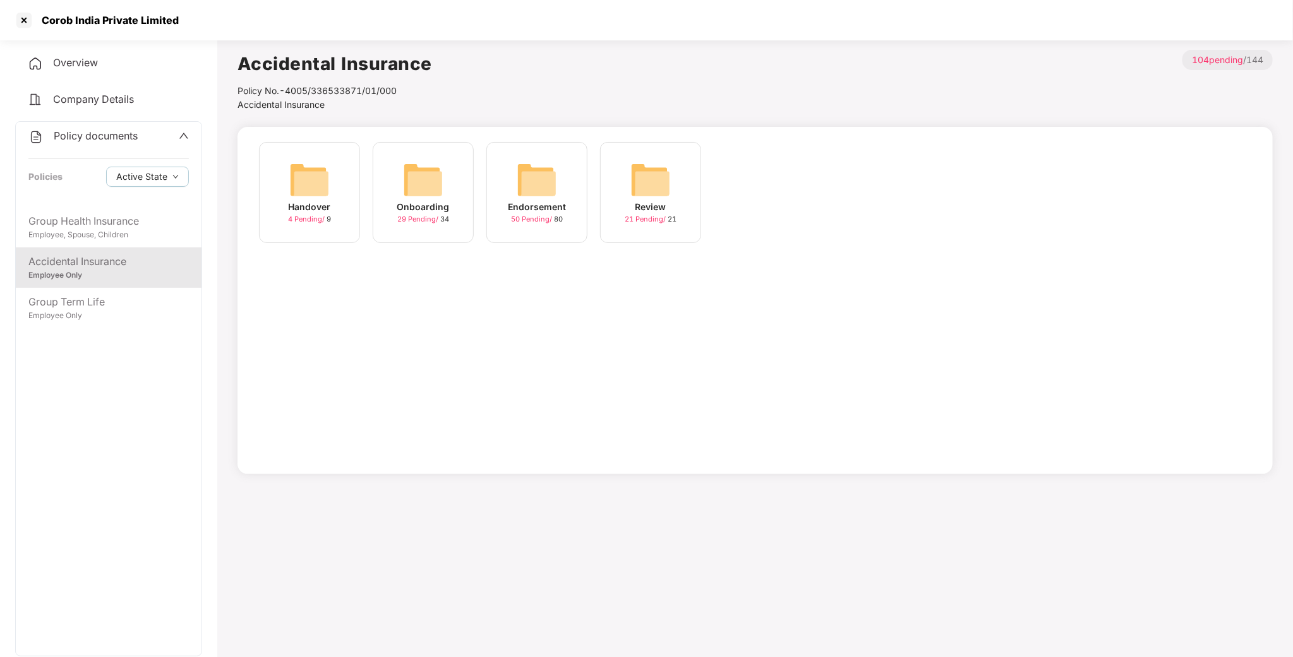
click at [549, 176] on img at bounding box center [537, 180] width 40 height 40
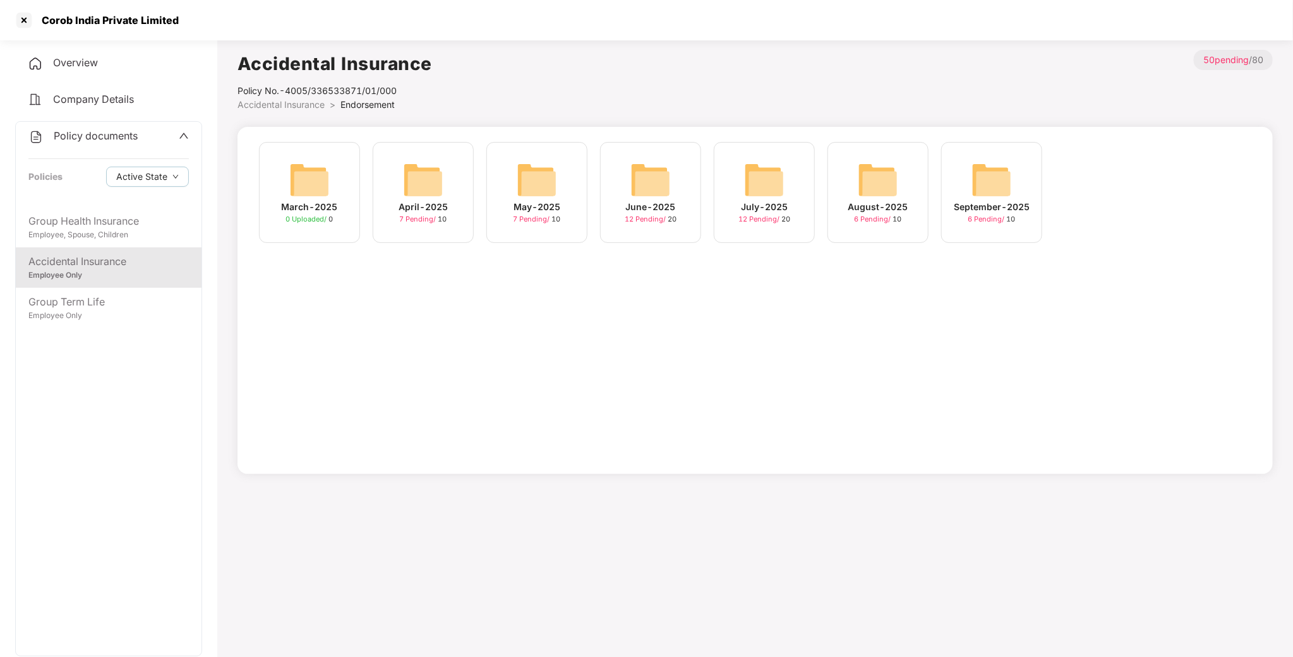
click at [960, 180] on div "September-2025 6 Pending / 10" at bounding box center [991, 192] width 101 height 101
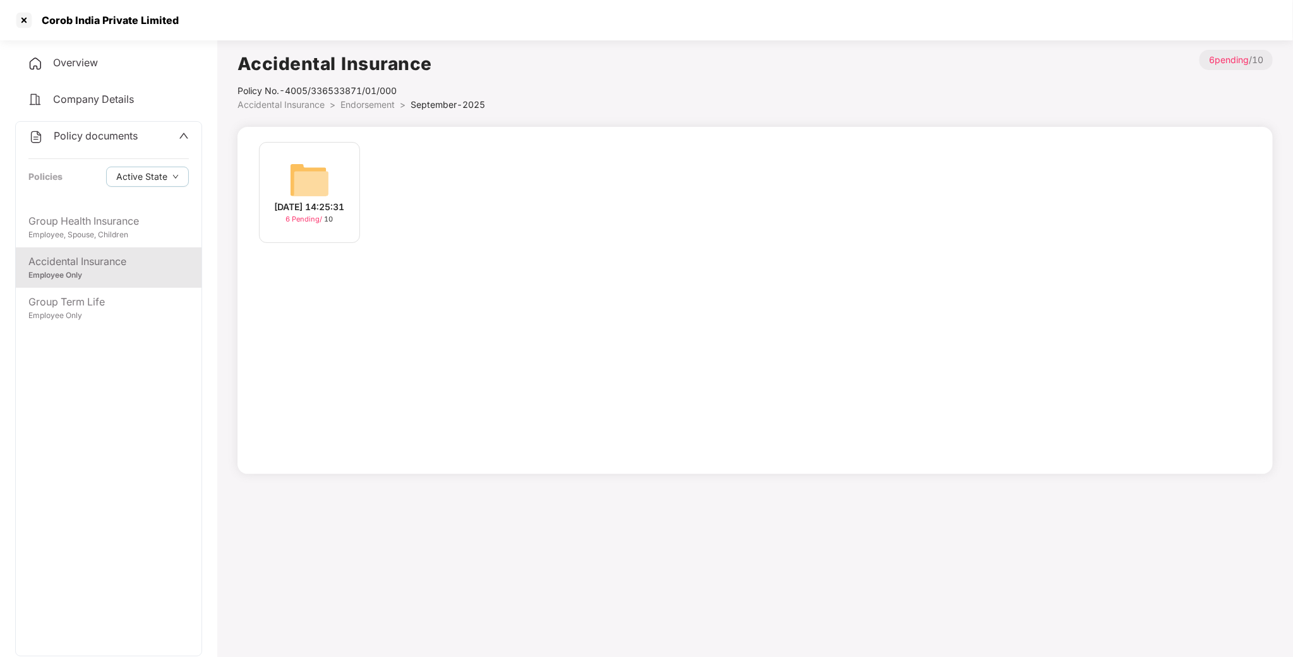
click at [328, 182] on img at bounding box center [309, 180] width 40 height 40
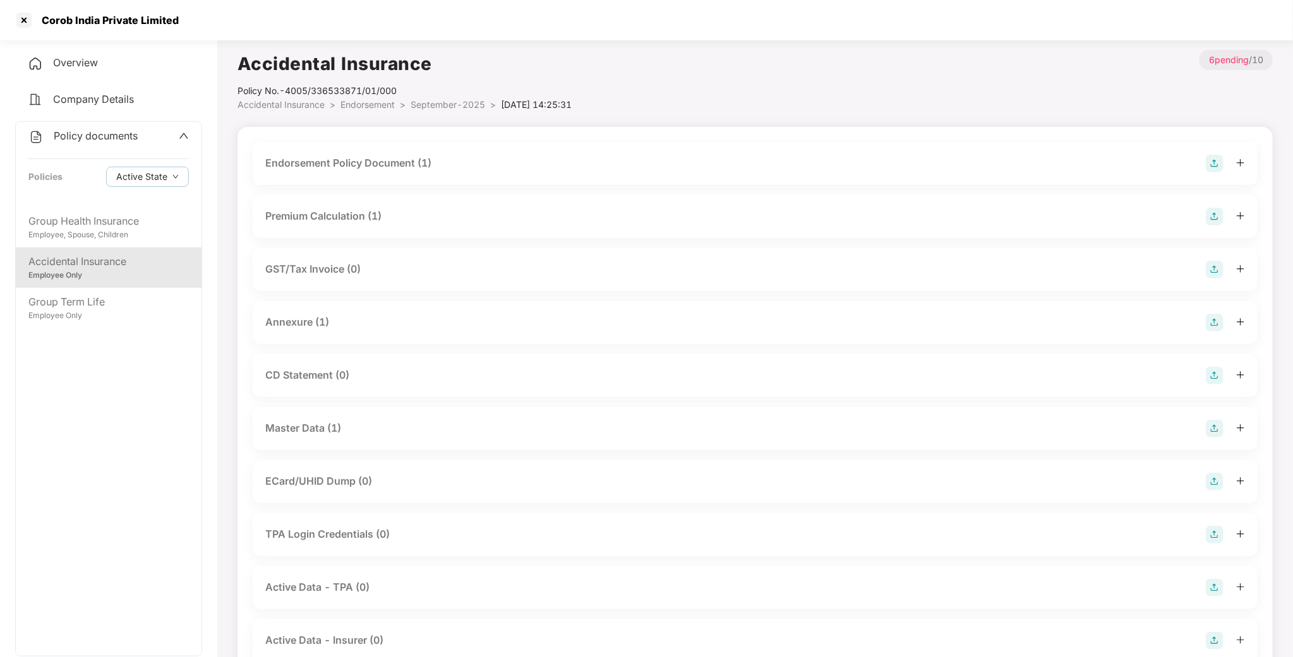
click at [374, 169] on div "Endorsement Policy Document (1)" at bounding box center [348, 163] width 166 height 16
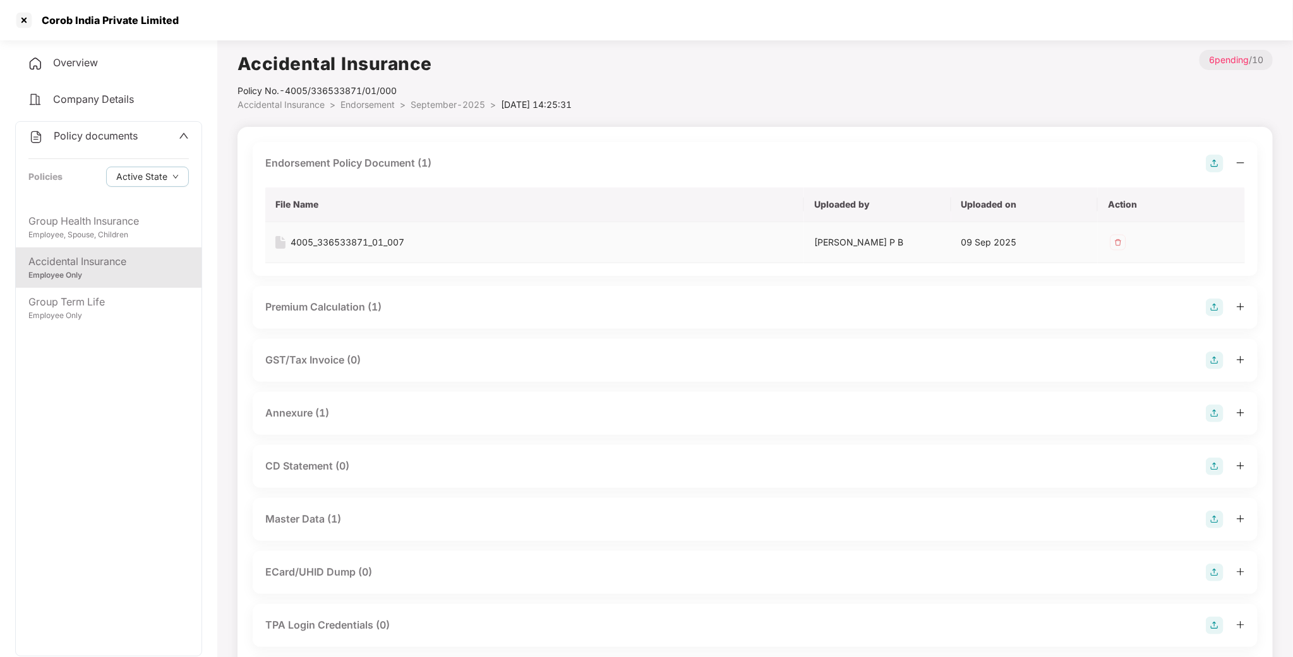
click at [349, 241] on div "4005_336533871_01_007" at bounding box center [347, 243] width 114 height 14
click at [344, 313] on div "Premium Calculation (1)" at bounding box center [323, 307] width 116 height 16
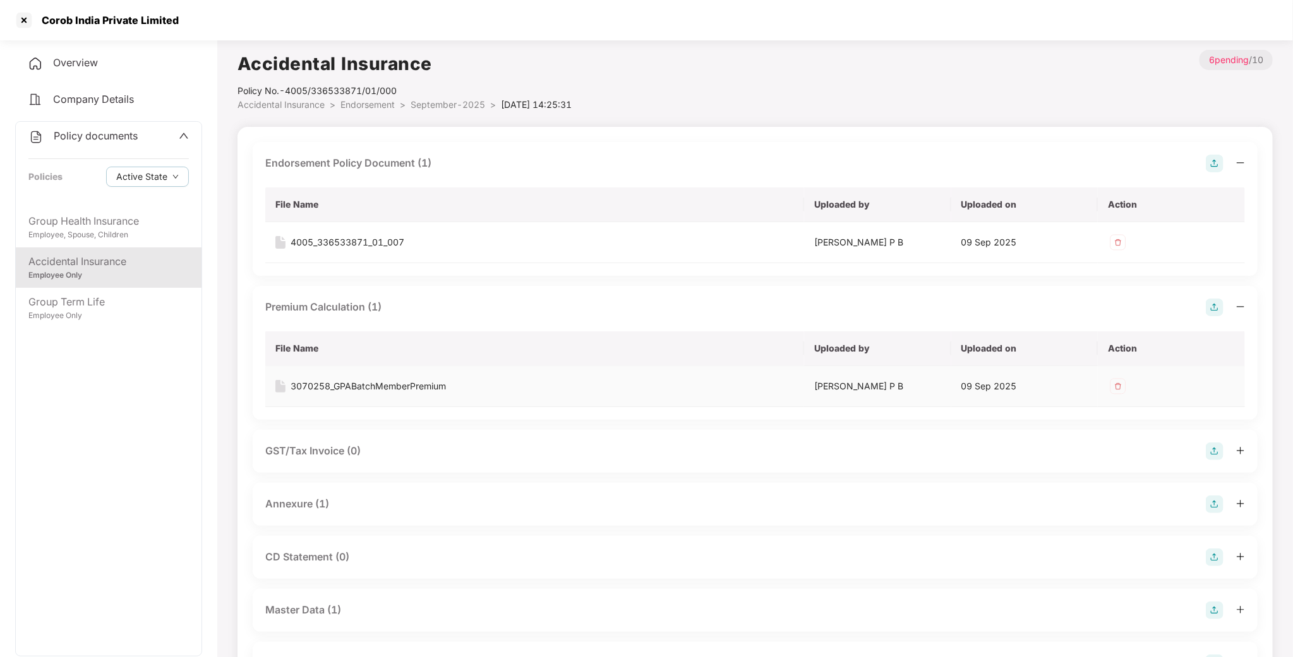
click at [338, 379] on td "3070258_GPABatchMemberPremium" at bounding box center [534, 386] width 539 height 41
click at [341, 390] on div "3070258_GPABatchMemberPremium" at bounding box center [367, 387] width 155 height 14
click at [114, 229] on div "Employee, Spouse, Children" at bounding box center [108, 235] width 160 height 12
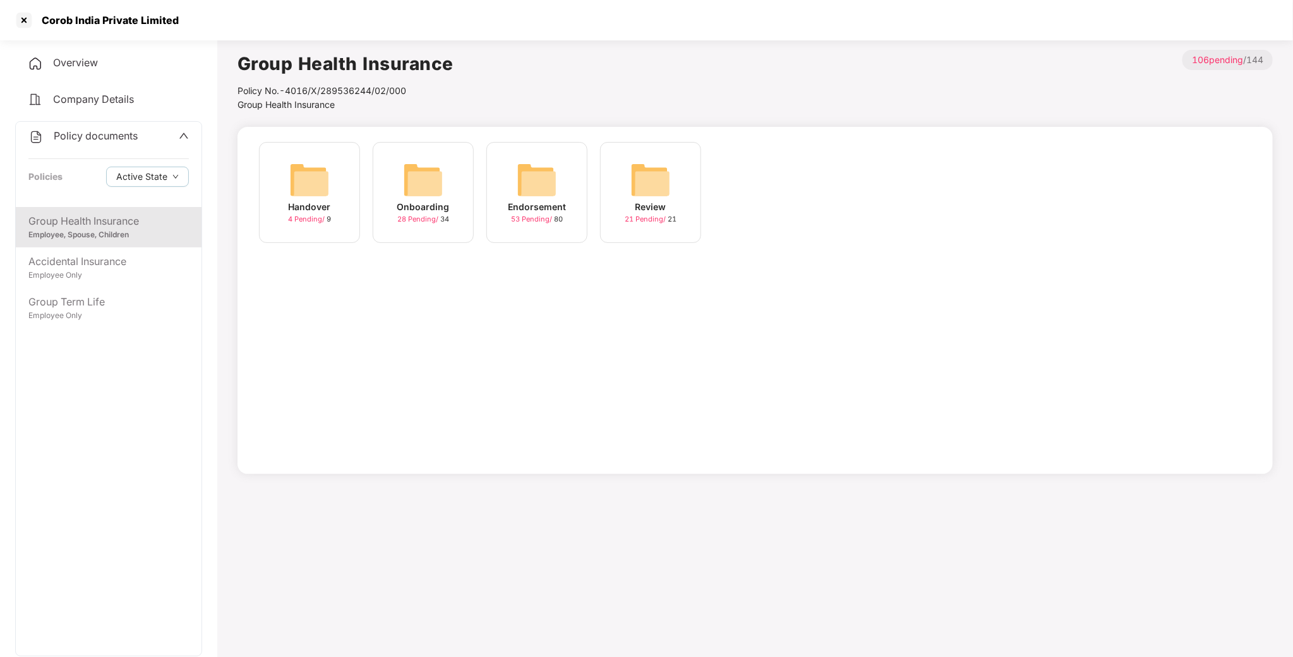
click at [529, 173] on img at bounding box center [537, 180] width 40 height 40
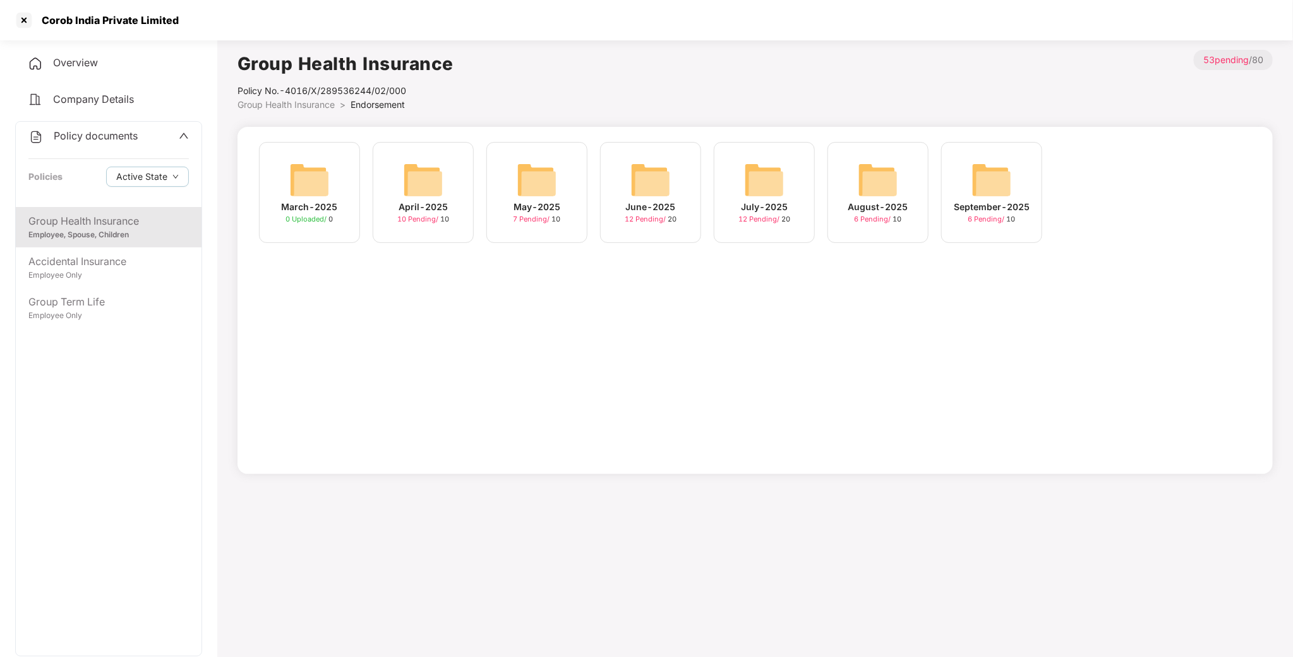
click at [854, 179] on div "August-2025 6 Pending / 10" at bounding box center [877, 192] width 101 height 101
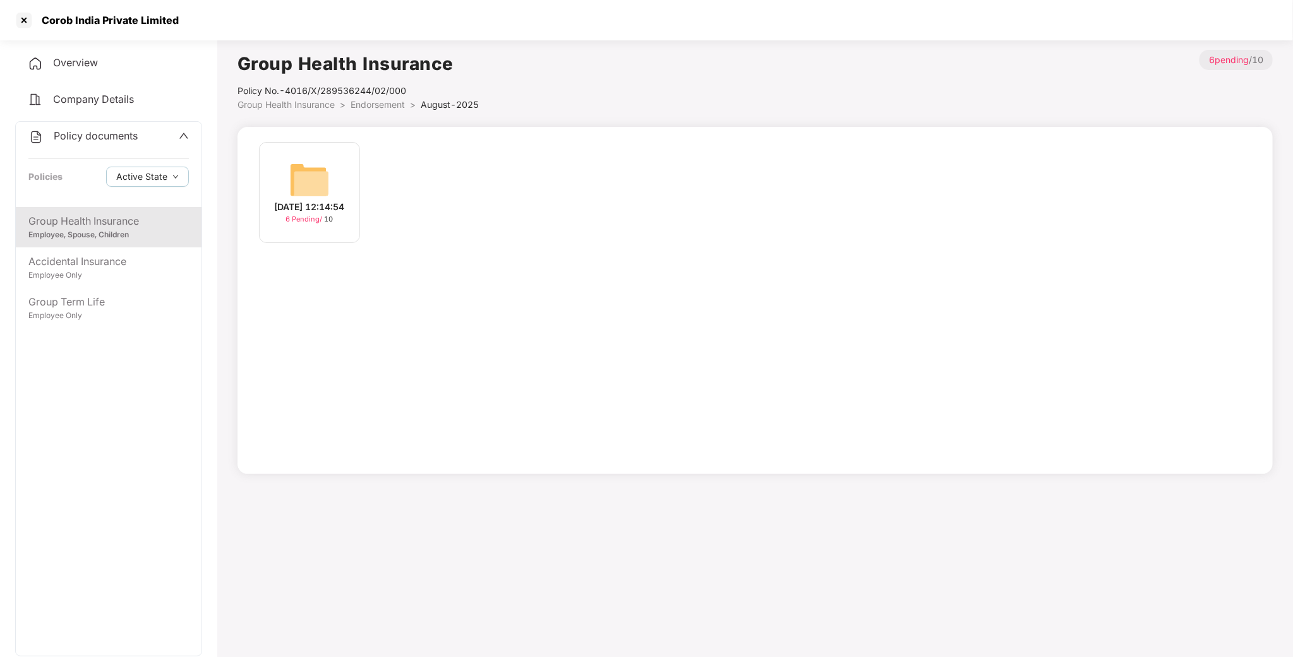
click at [307, 180] on img at bounding box center [309, 180] width 40 height 40
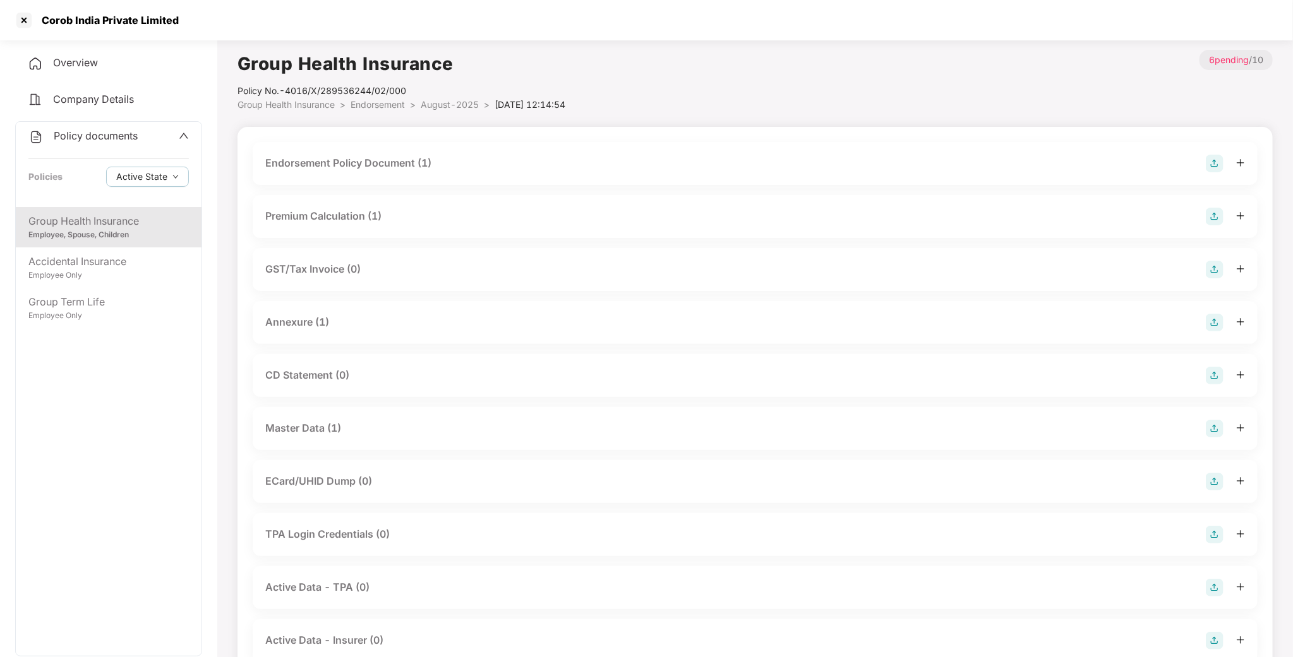
click at [326, 218] on div "Premium Calculation (1)" at bounding box center [323, 216] width 116 height 16
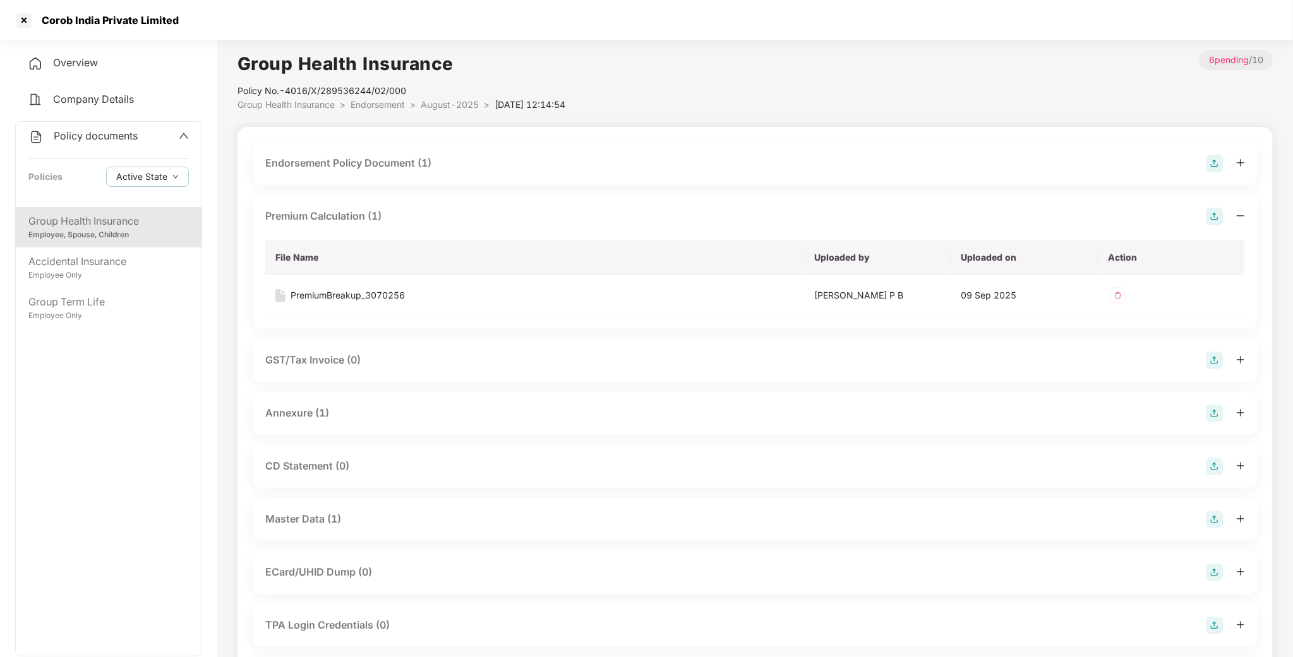
click at [315, 359] on div "GST/Tax Invoice (0)" at bounding box center [312, 360] width 95 height 16
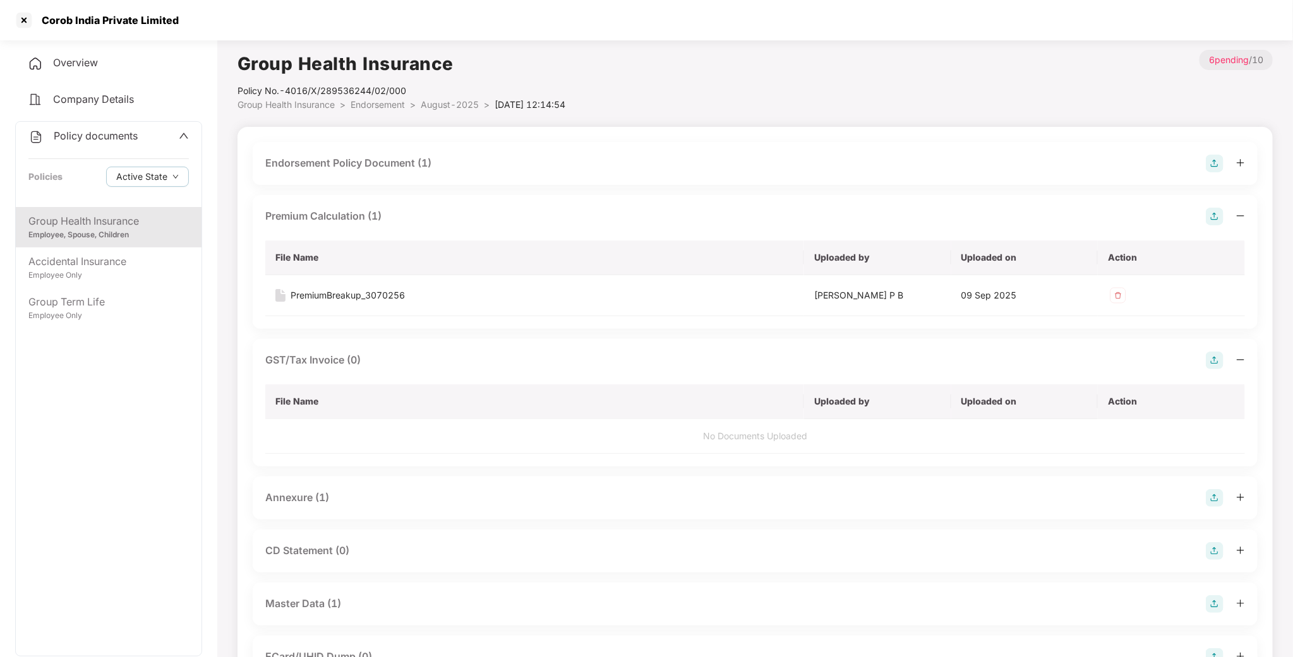
click at [318, 361] on div "GST/Tax Invoice (0)" at bounding box center [312, 360] width 95 height 16
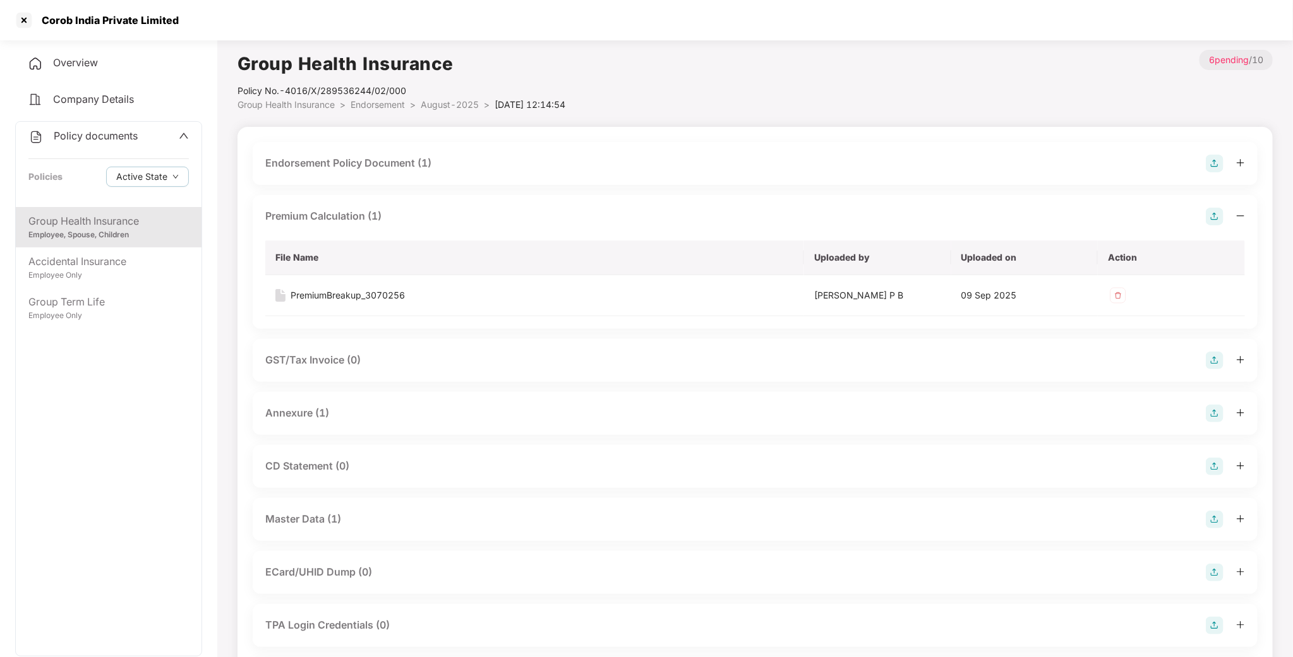
click at [306, 425] on div "Annexure (1)" at bounding box center [755, 413] width 1005 height 43
click at [307, 425] on div "Annexure (1)" at bounding box center [755, 413] width 1005 height 43
click at [313, 406] on div "Annexure (1)" at bounding box center [297, 413] width 64 height 16
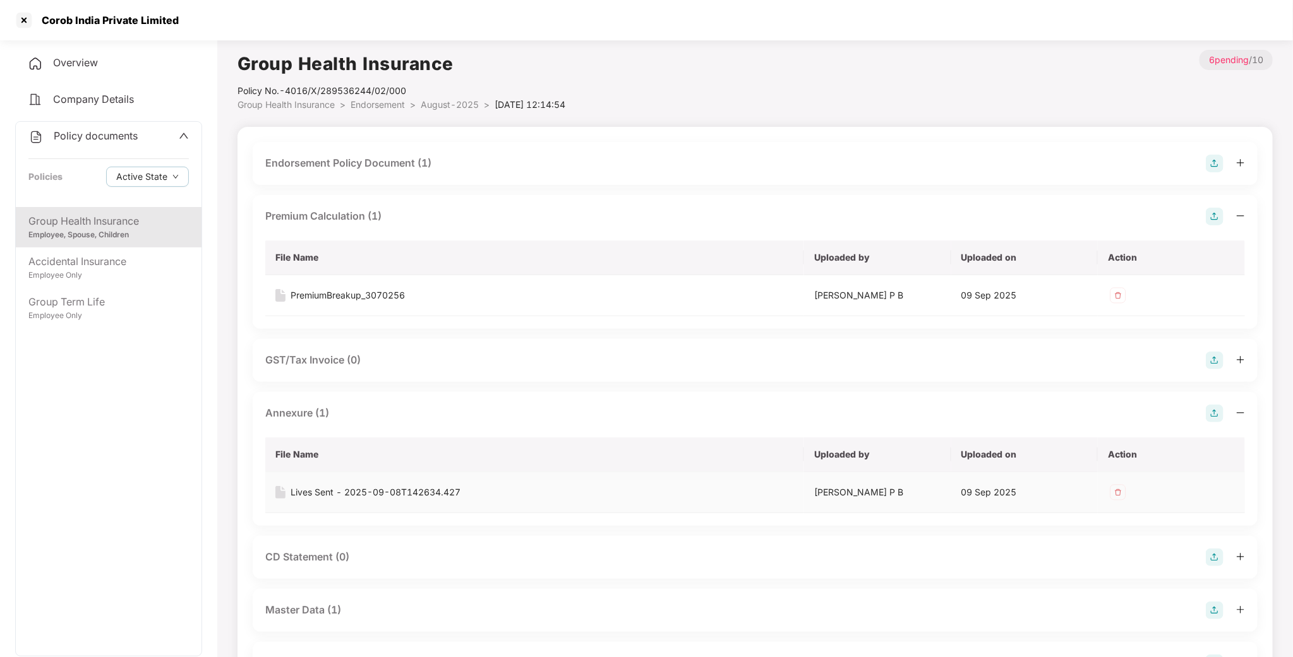
click at [325, 494] on div "Lives Sent - 2025-09-08T142634.427" at bounding box center [375, 493] width 170 height 14
click at [93, 226] on div "Group Health Insurance" at bounding box center [108, 221] width 160 height 16
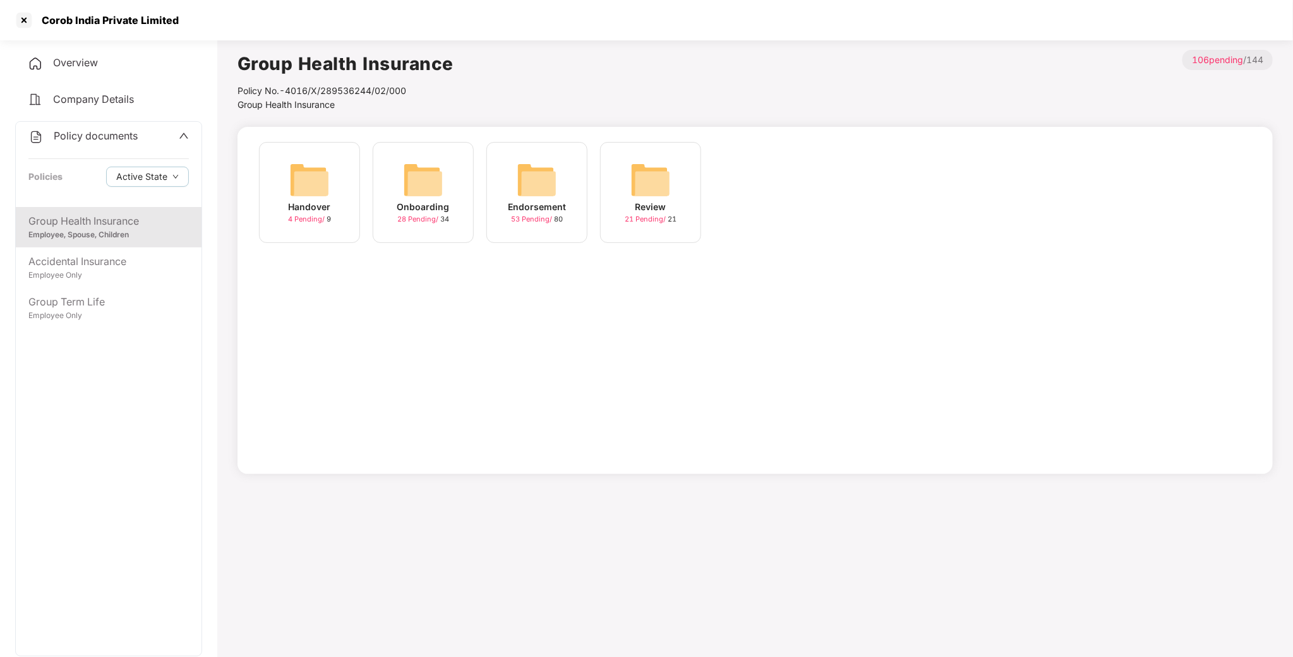
click at [427, 181] on img at bounding box center [423, 180] width 40 height 40
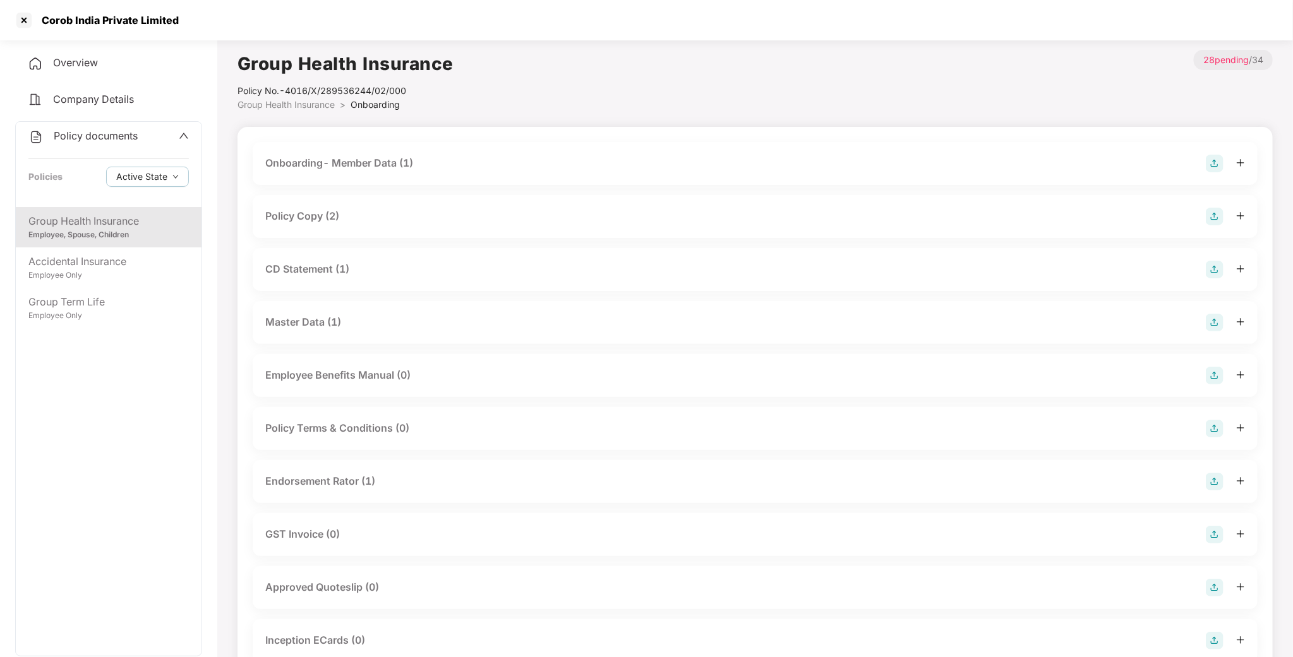
click at [309, 320] on div "Master Data (1)" at bounding box center [303, 322] width 76 height 16
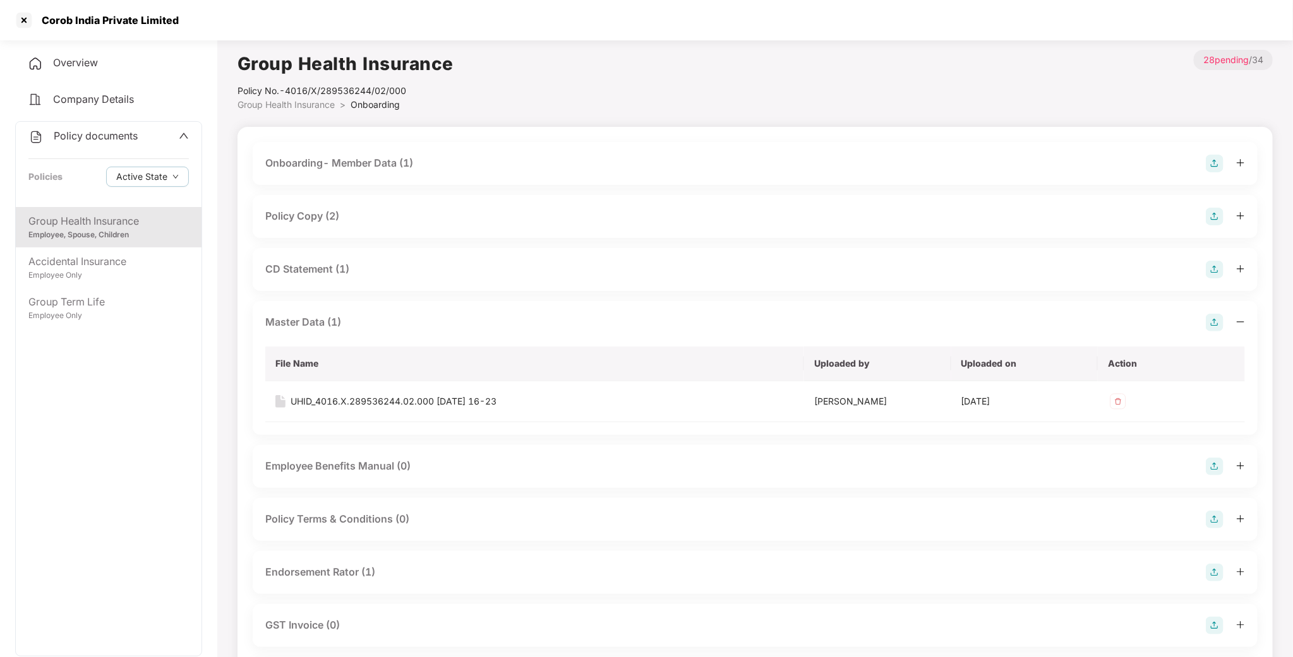
click at [135, 210] on div "Group Health Insurance Employee, Spouse, Children" at bounding box center [109, 227] width 186 height 40
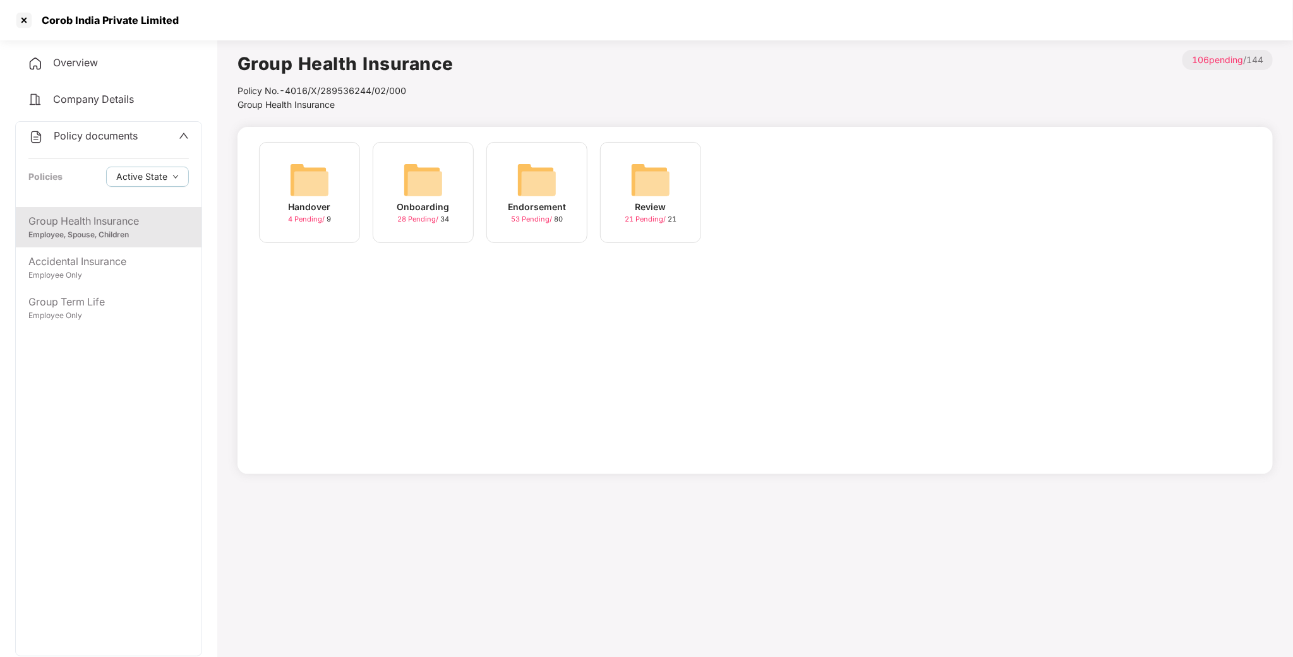
click at [519, 181] on img at bounding box center [537, 180] width 40 height 40
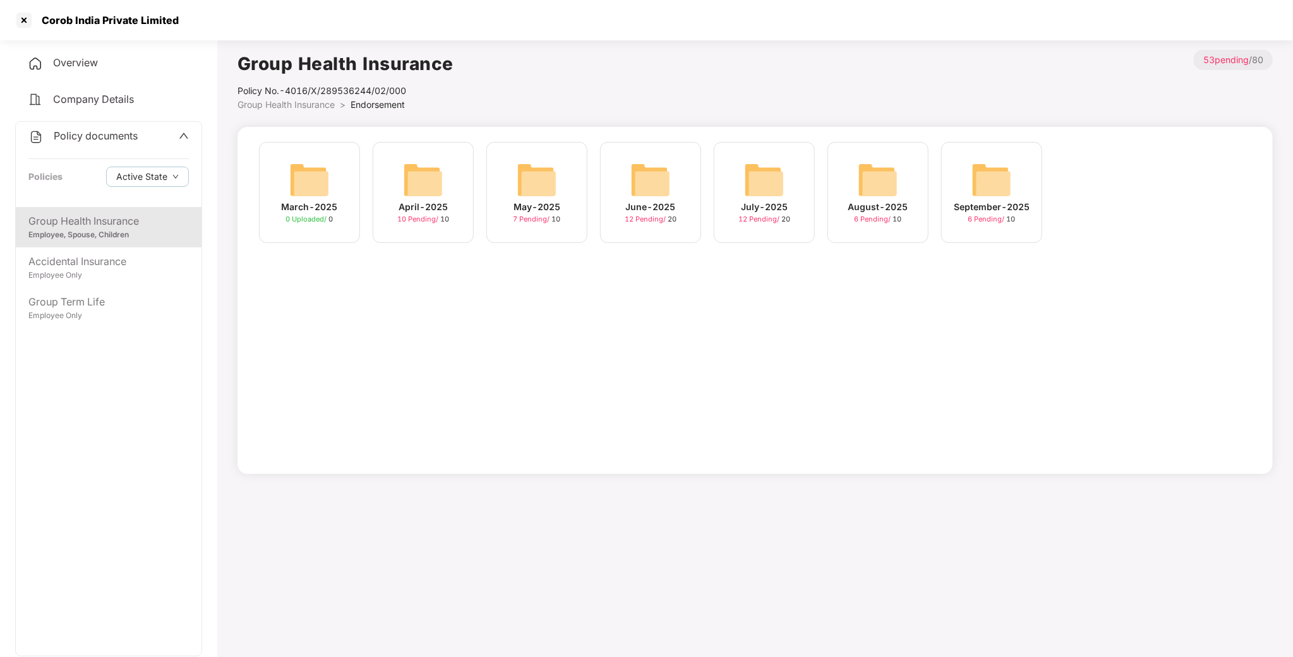
click at [990, 180] on img at bounding box center [991, 180] width 40 height 40
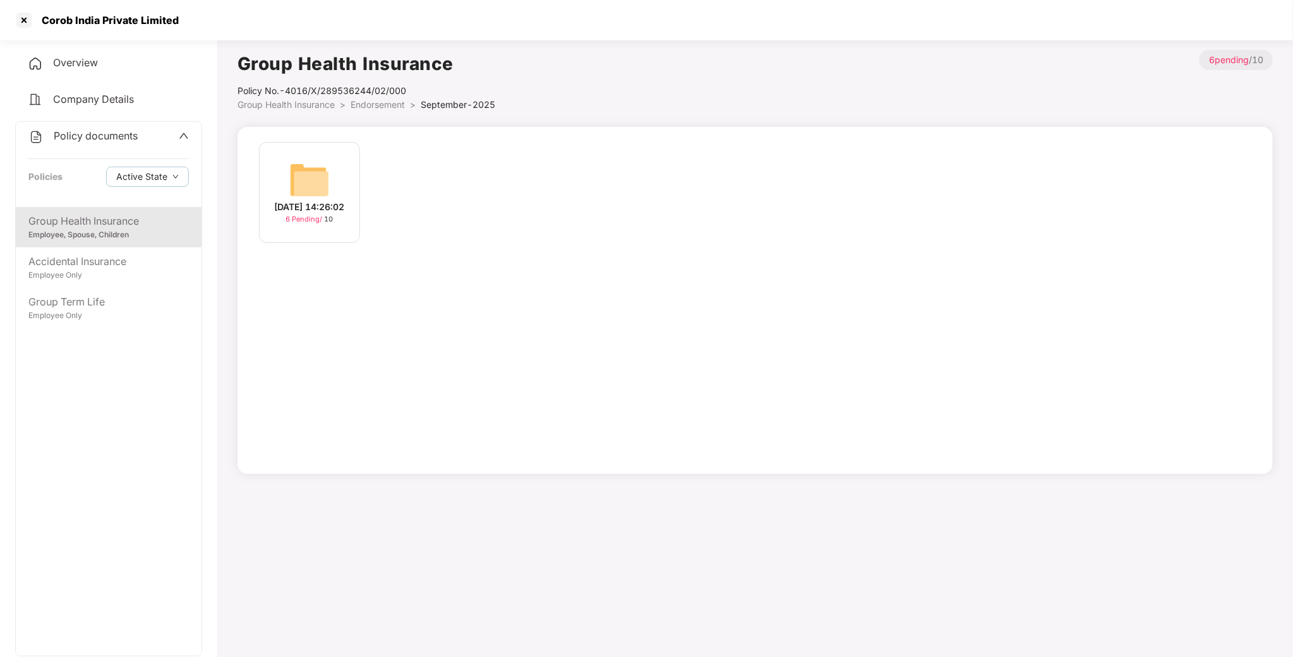
click at [290, 170] on img at bounding box center [309, 180] width 40 height 40
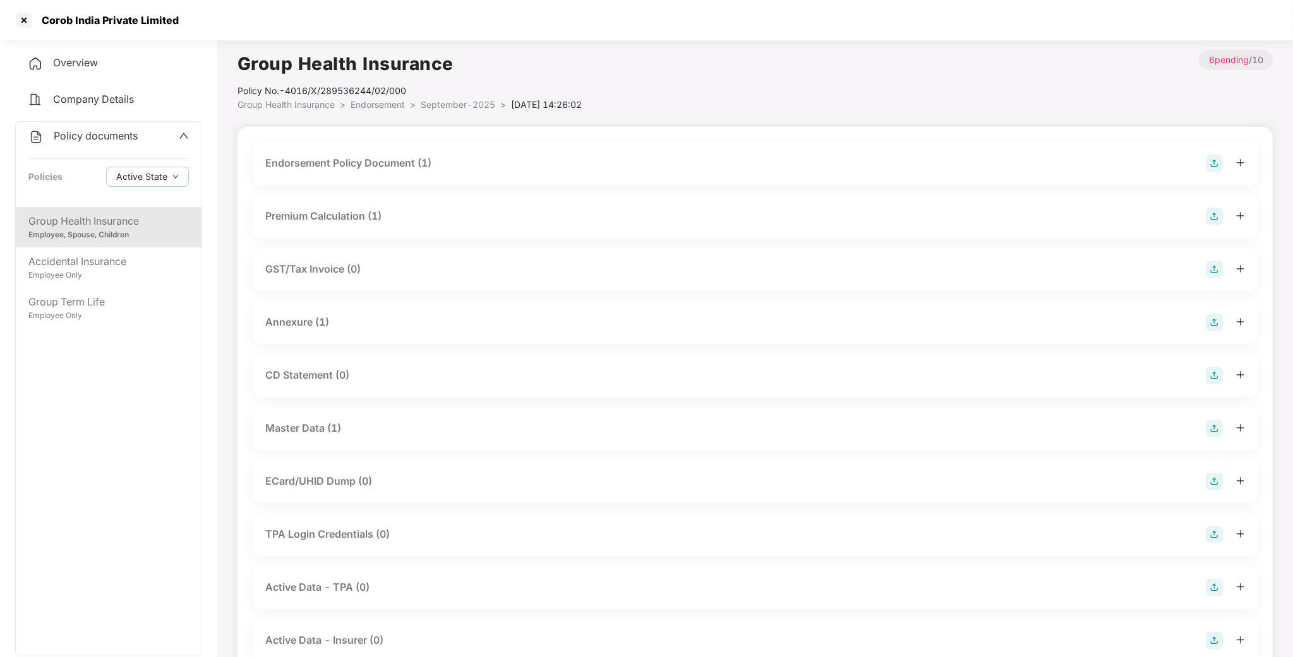
click at [313, 421] on div "Master Data (1)" at bounding box center [303, 429] width 76 height 16
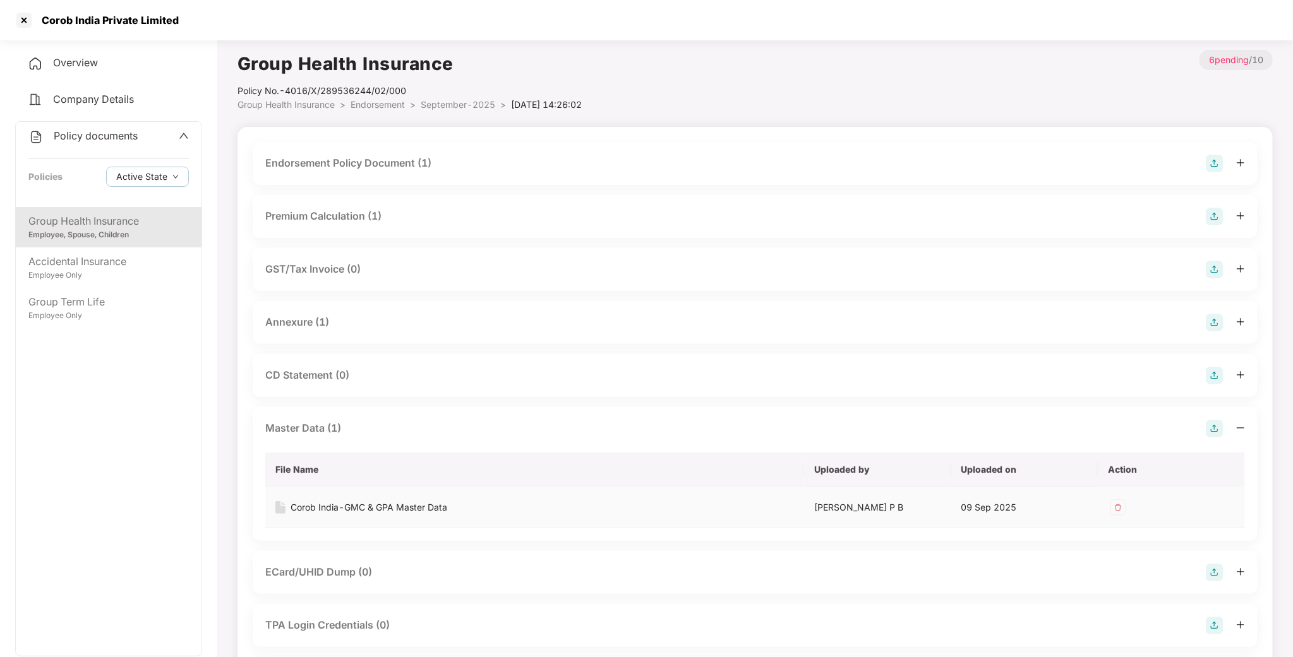
click at [330, 506] on div "Corob India-GMC & GPA Master Data" at bounding box center [368, 508] width 157 height 14
